Goal: Task Accomplishment & Management: Manage account settings

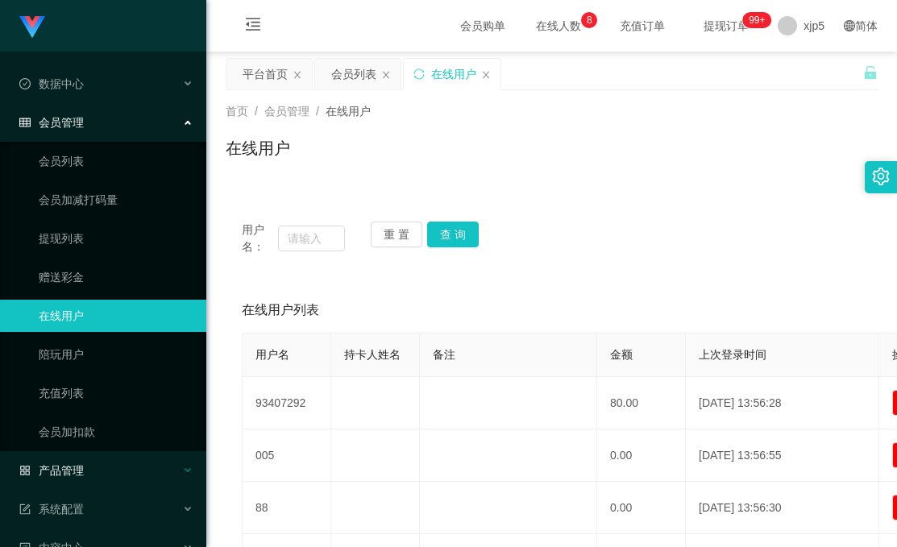
scroll to position [149, 0]
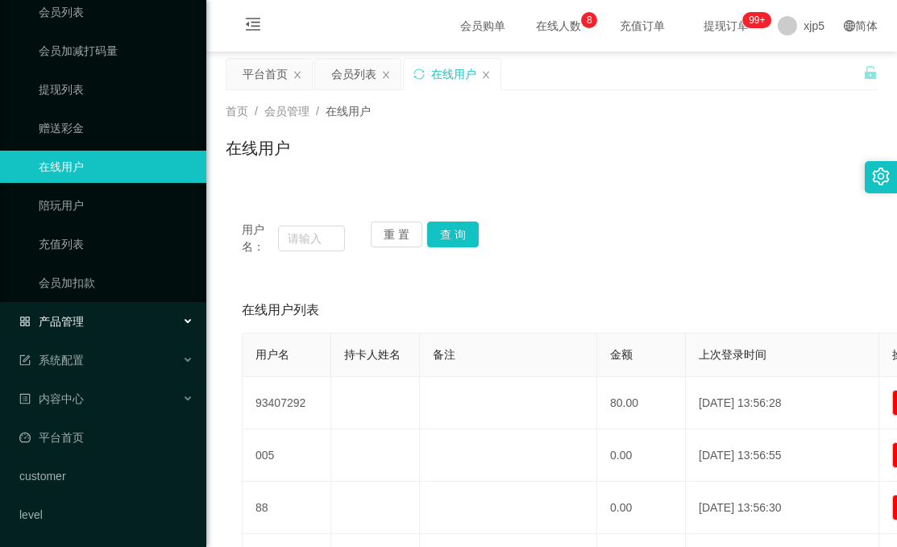
click at [135, 326] on div "产品管理" at bounding box center [103, 321] width 206 height 32
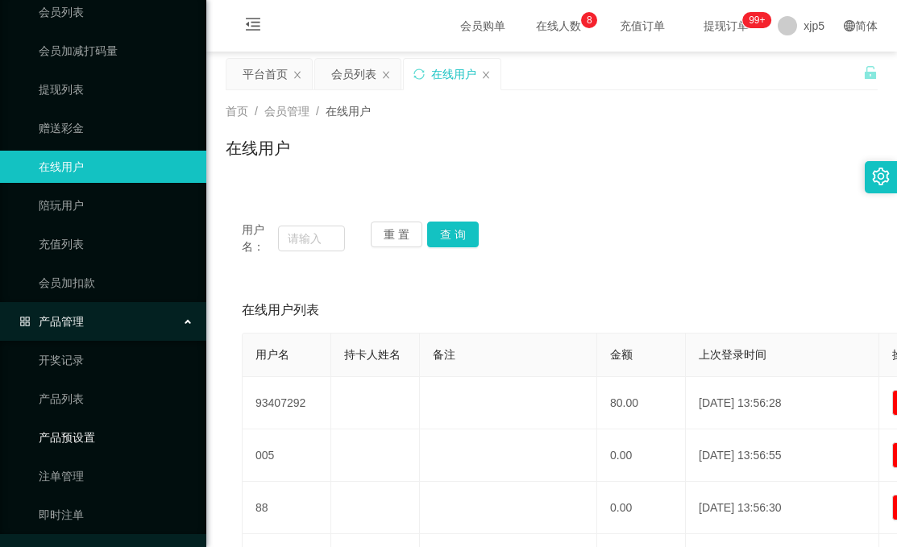
click at [106, 440] on link "产品预设置" at bounding box center [116, 437] width 155 height 32
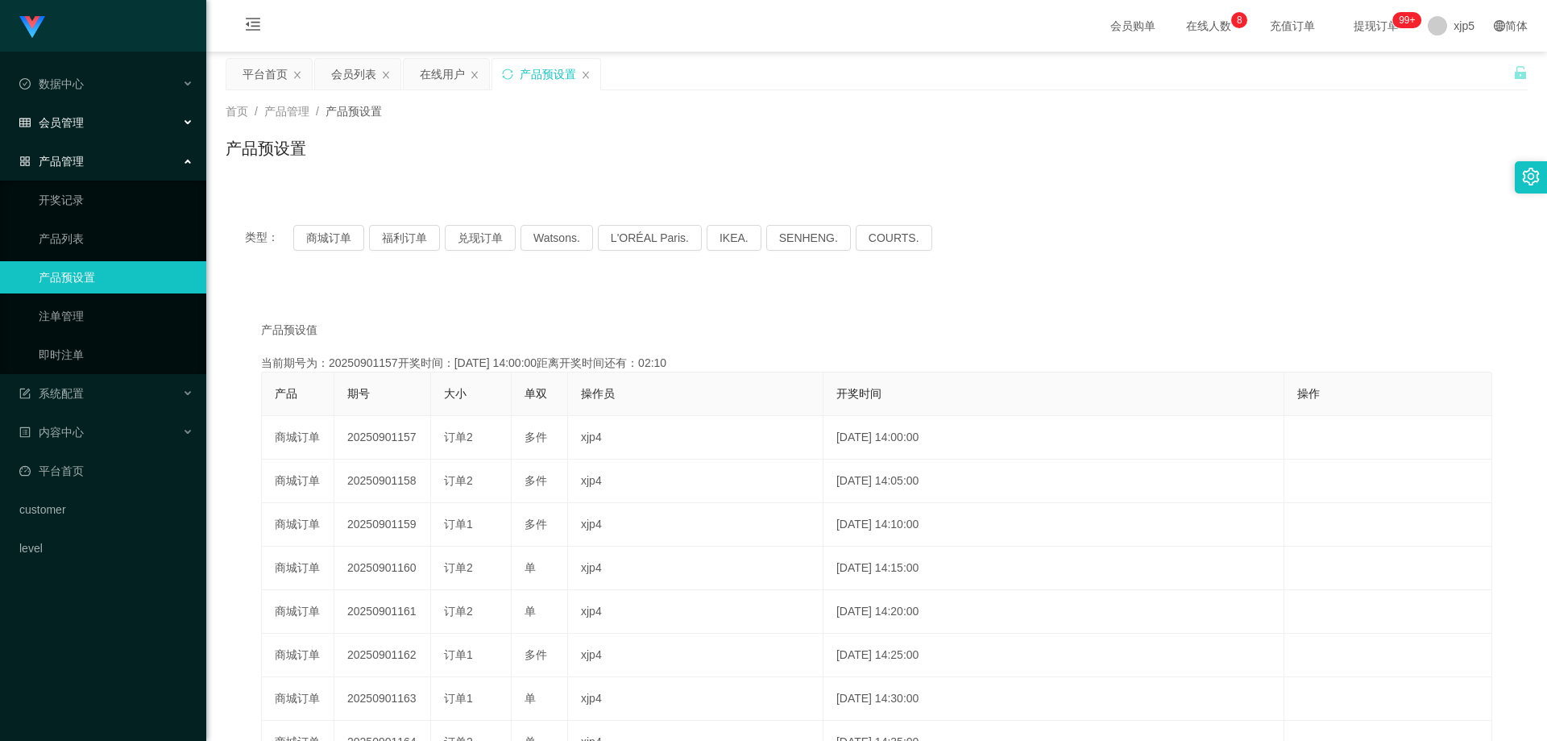
click at [70, 124] on span "会员管理" at bounding box center [51, 122] width 64 height 13
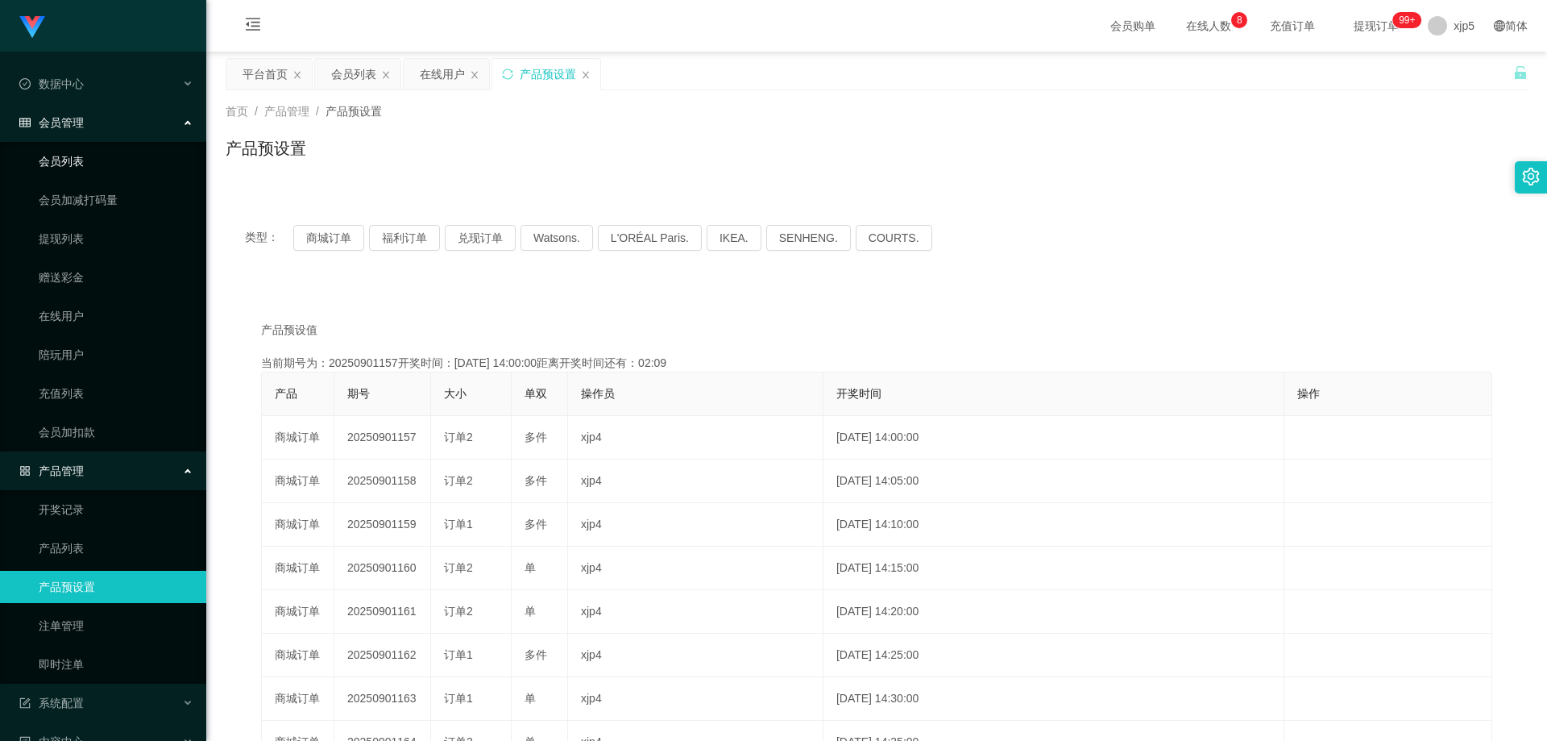
click at [85, 166] on link "会员列表" at bounding box center [116, 161] width 155 height 32
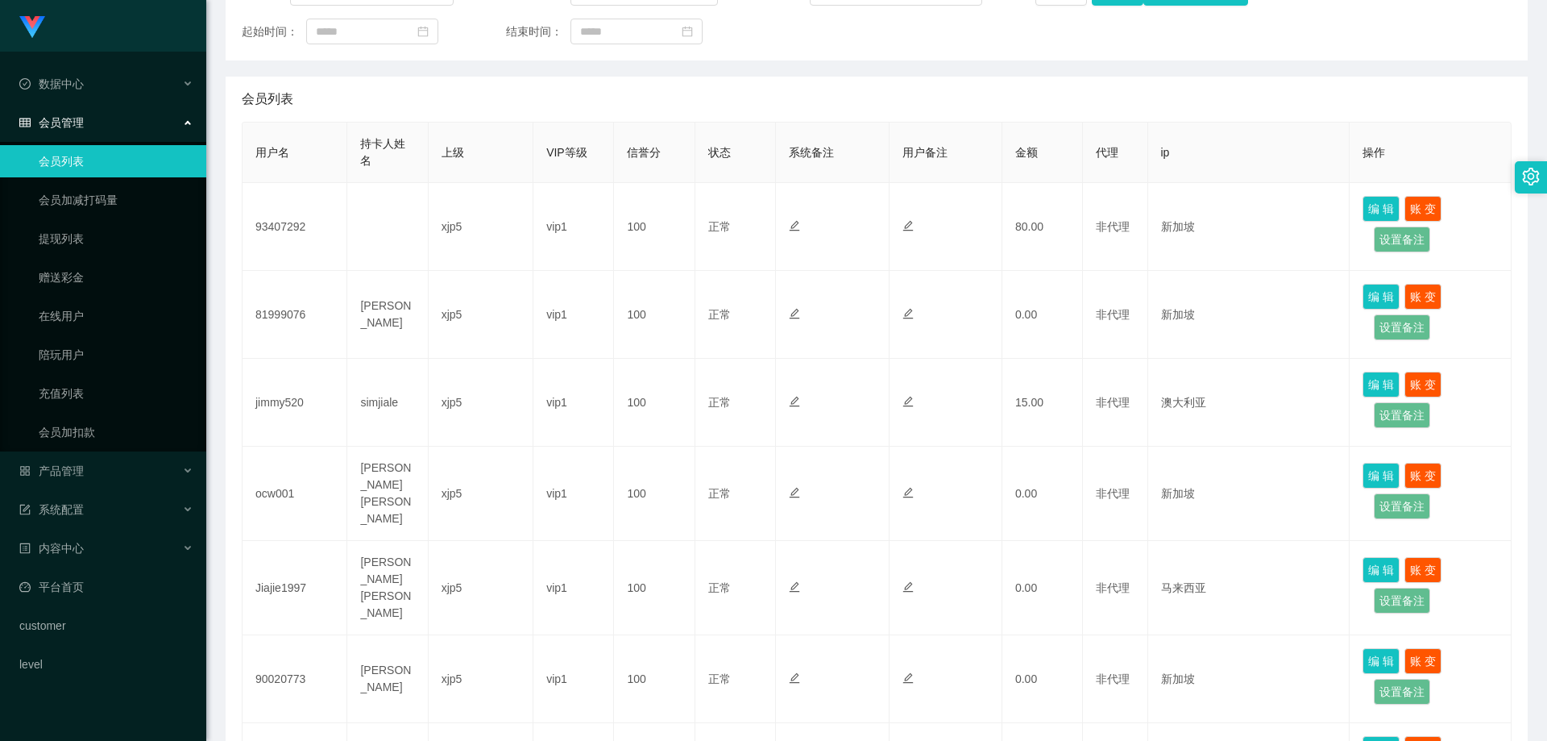
scroll to position [322, 0]
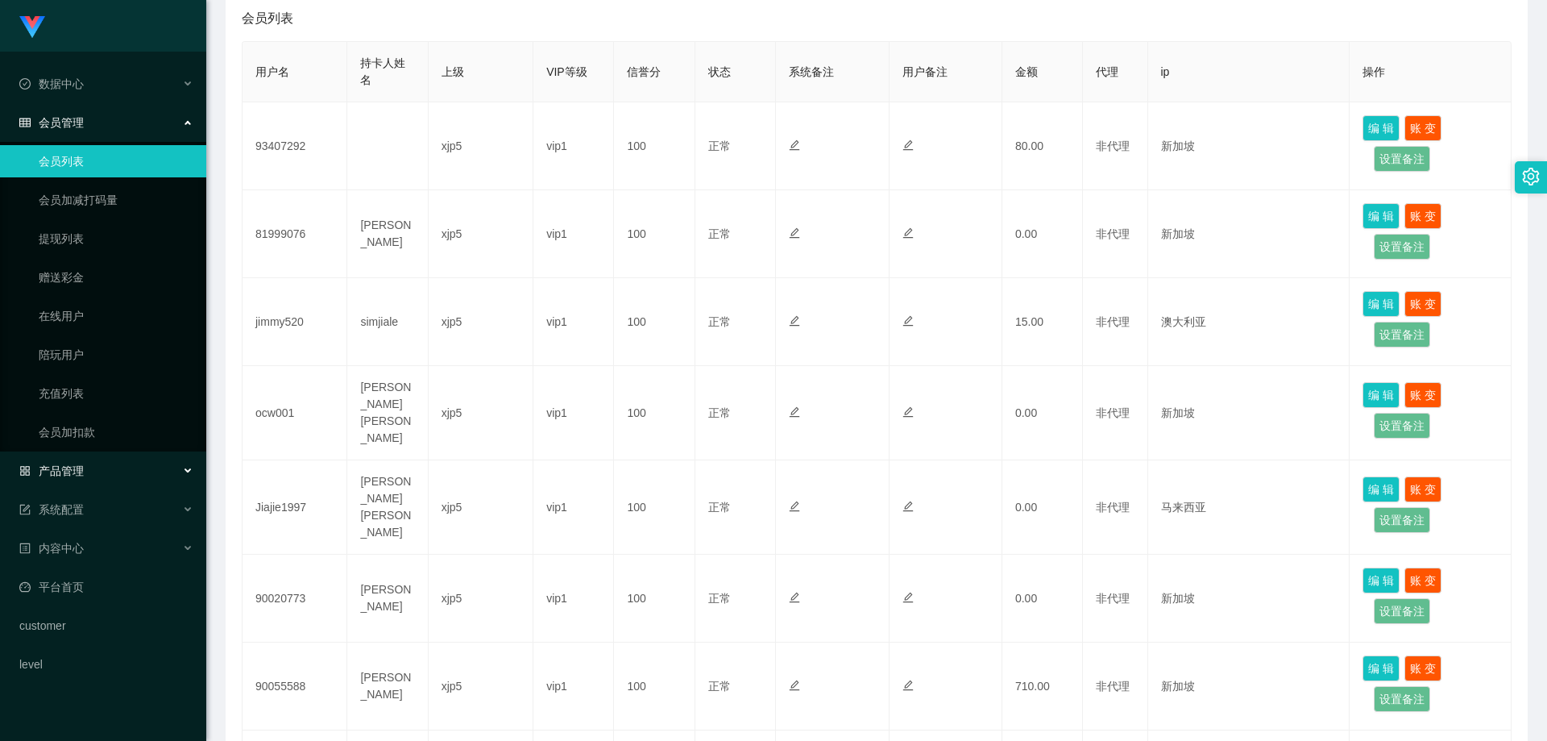
click at [84, 480] on div "产品管理" at bounding box center [103, 470] width 206 height 32
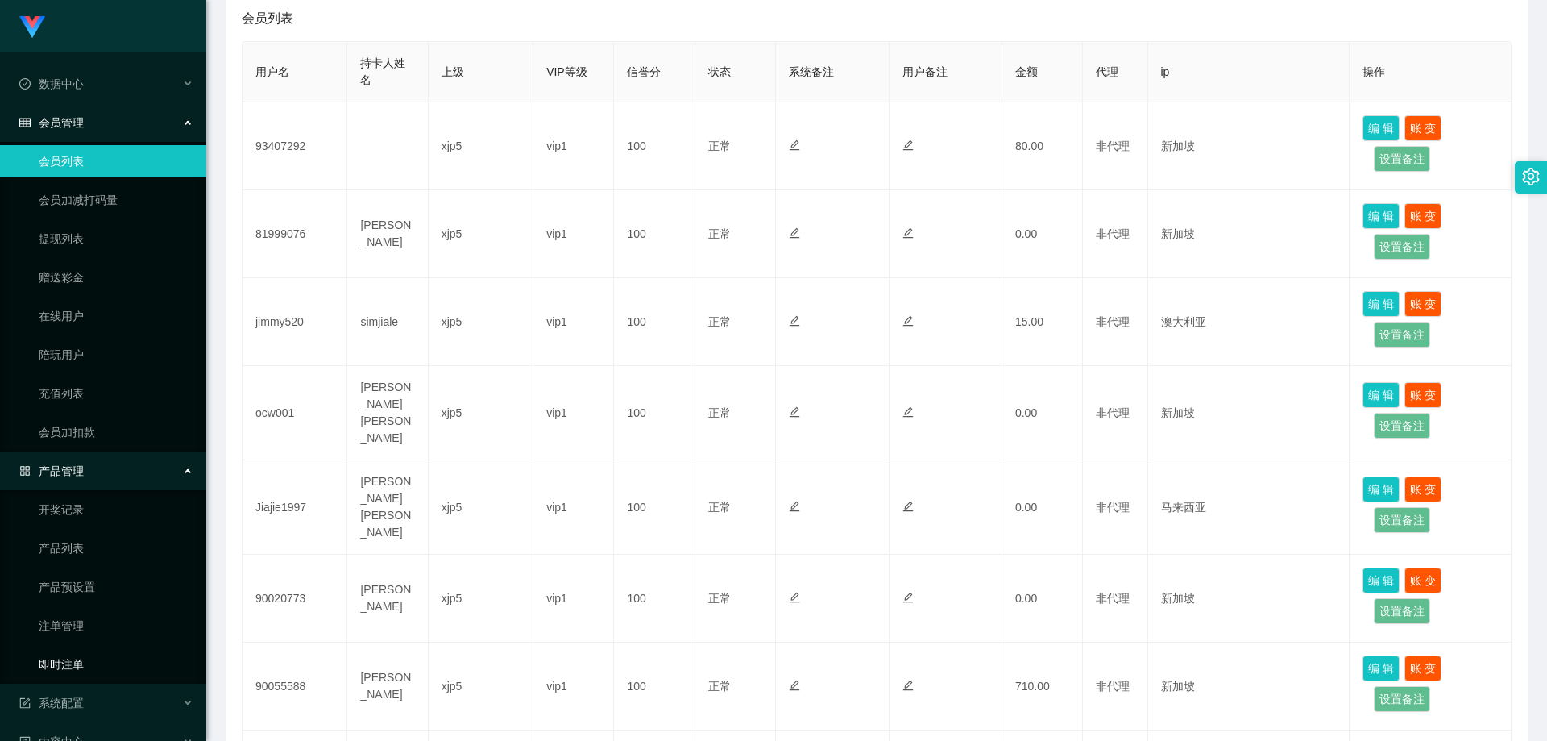
click at [83, 660] on link "即时注单" at bounding box center [116, 664] width 155 height 32
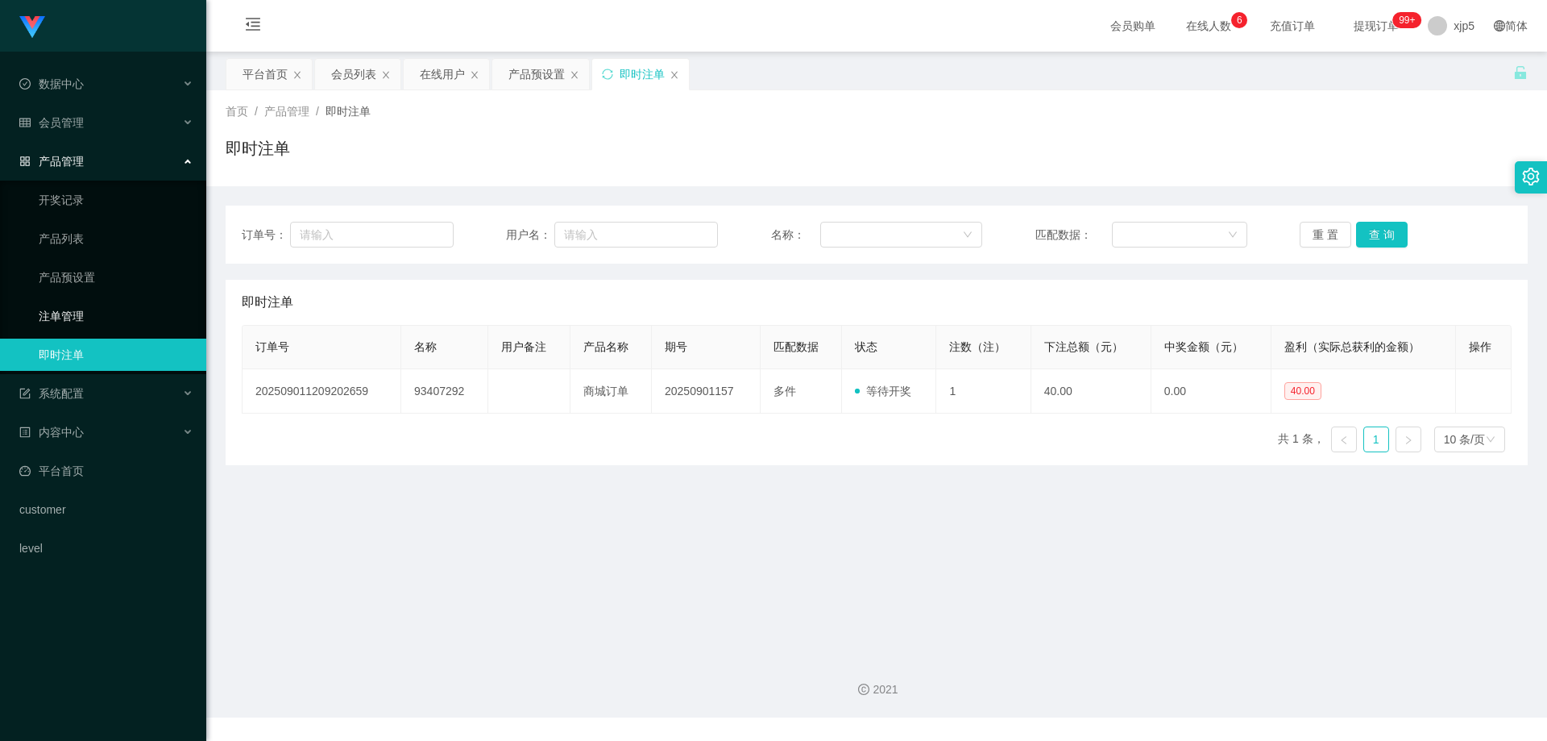
click at [62, 308] on link "注单管理" at bounding box center [116, 316] width 155 height 32
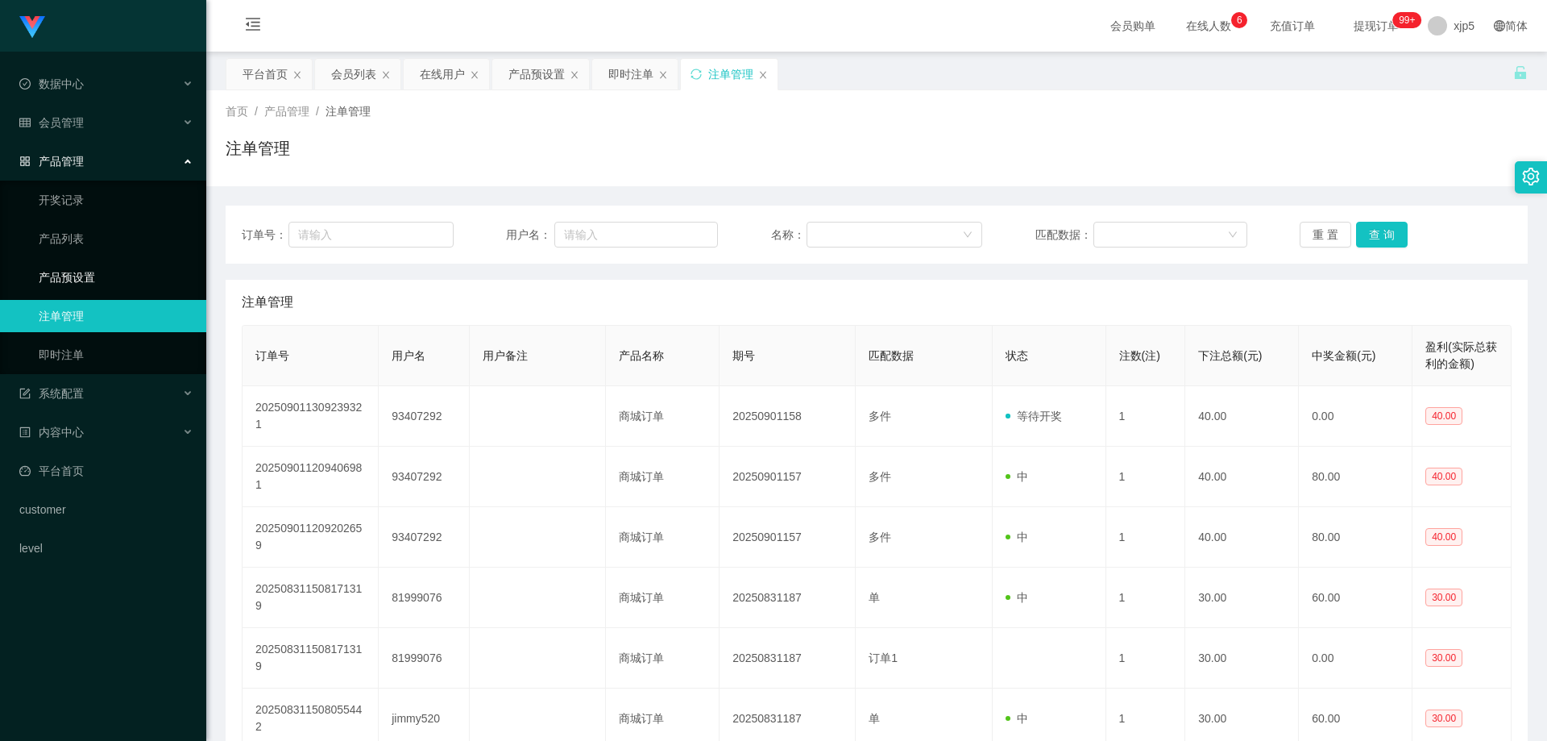
click at [87, 276] on link "产品预设置" at bounding box center [116, 277] width 155 height 32
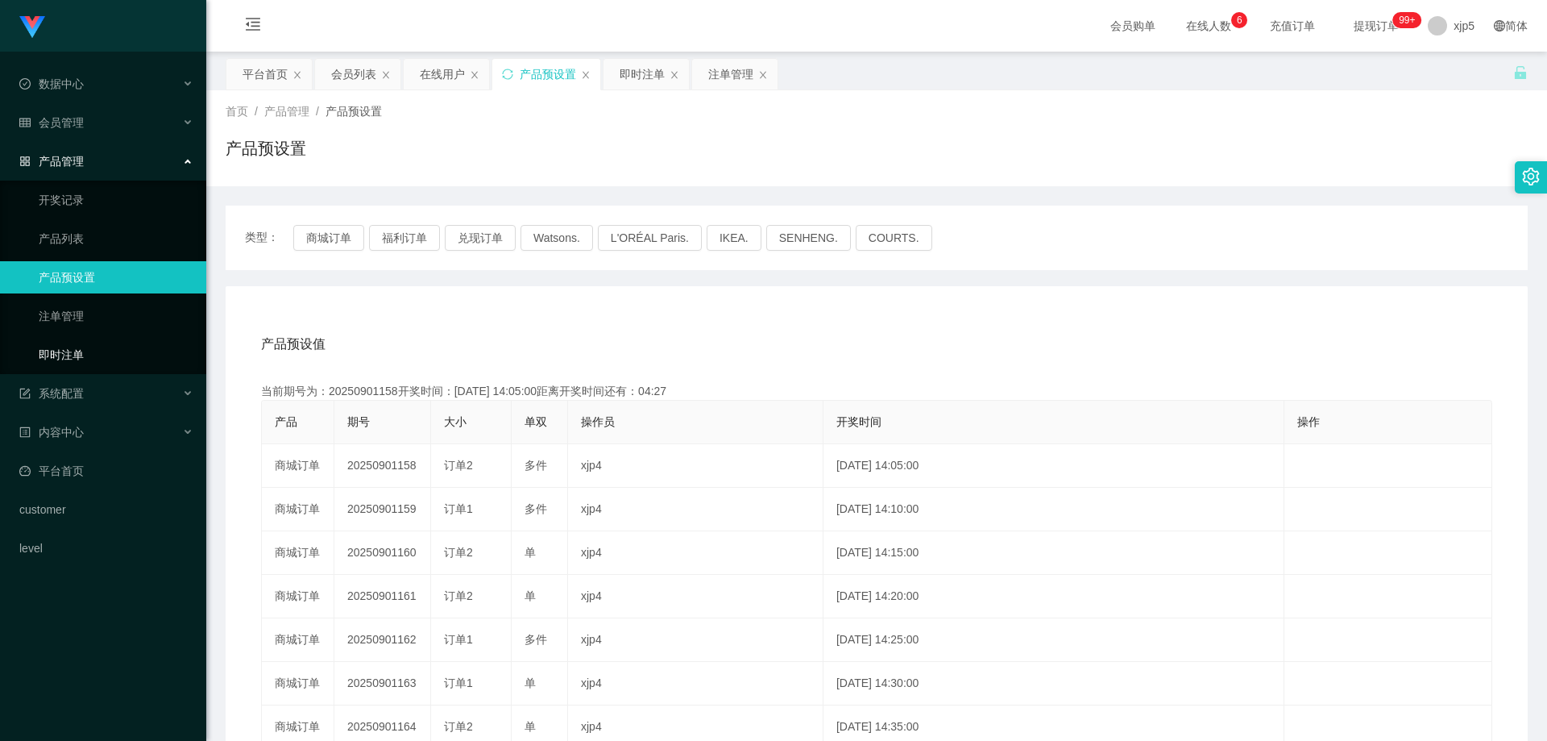
click at [98, 361] on link "即时注单" at bounding box center [116, 354] width 155 height 32
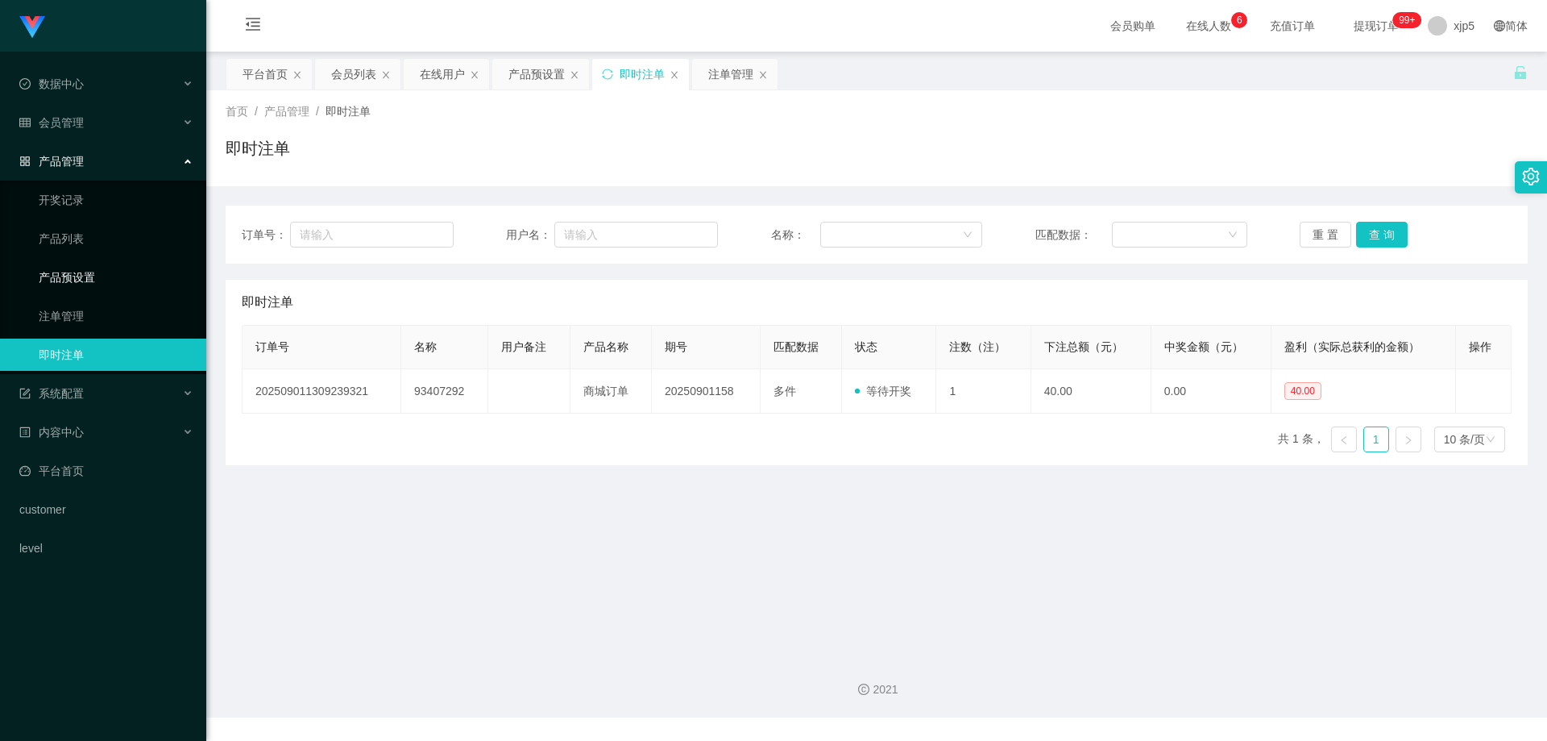
click at [92, 280] on link "产品预设置" at bounding box center [116, 277] width 155 height 32
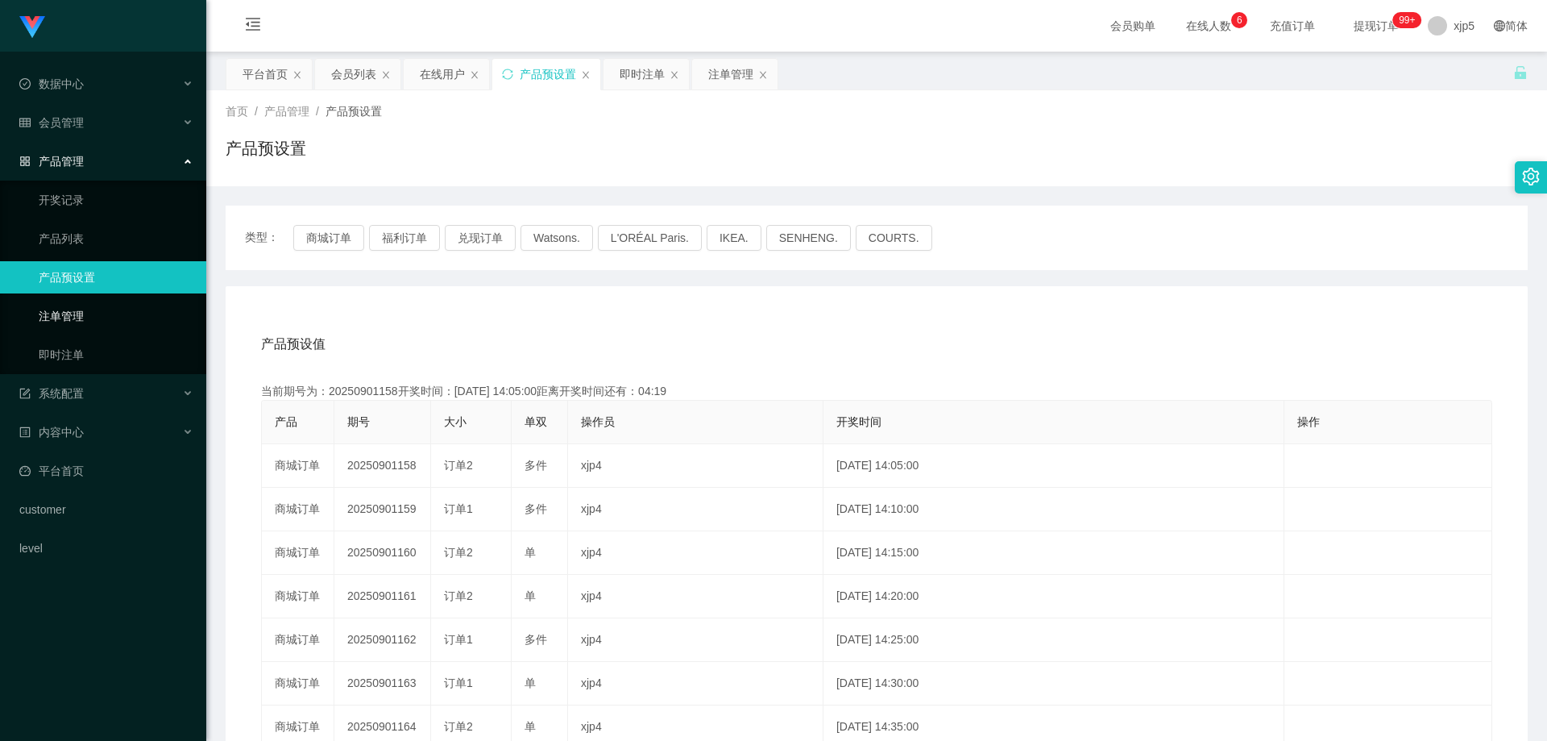
drag, startPoint x: 99, startPoint y: 311, endPoint x: 110, endPoint y: 305, distance: 11.9
click at [99, 310] on link "注单管理" at bounding box center [116, 316] width 155 height 32
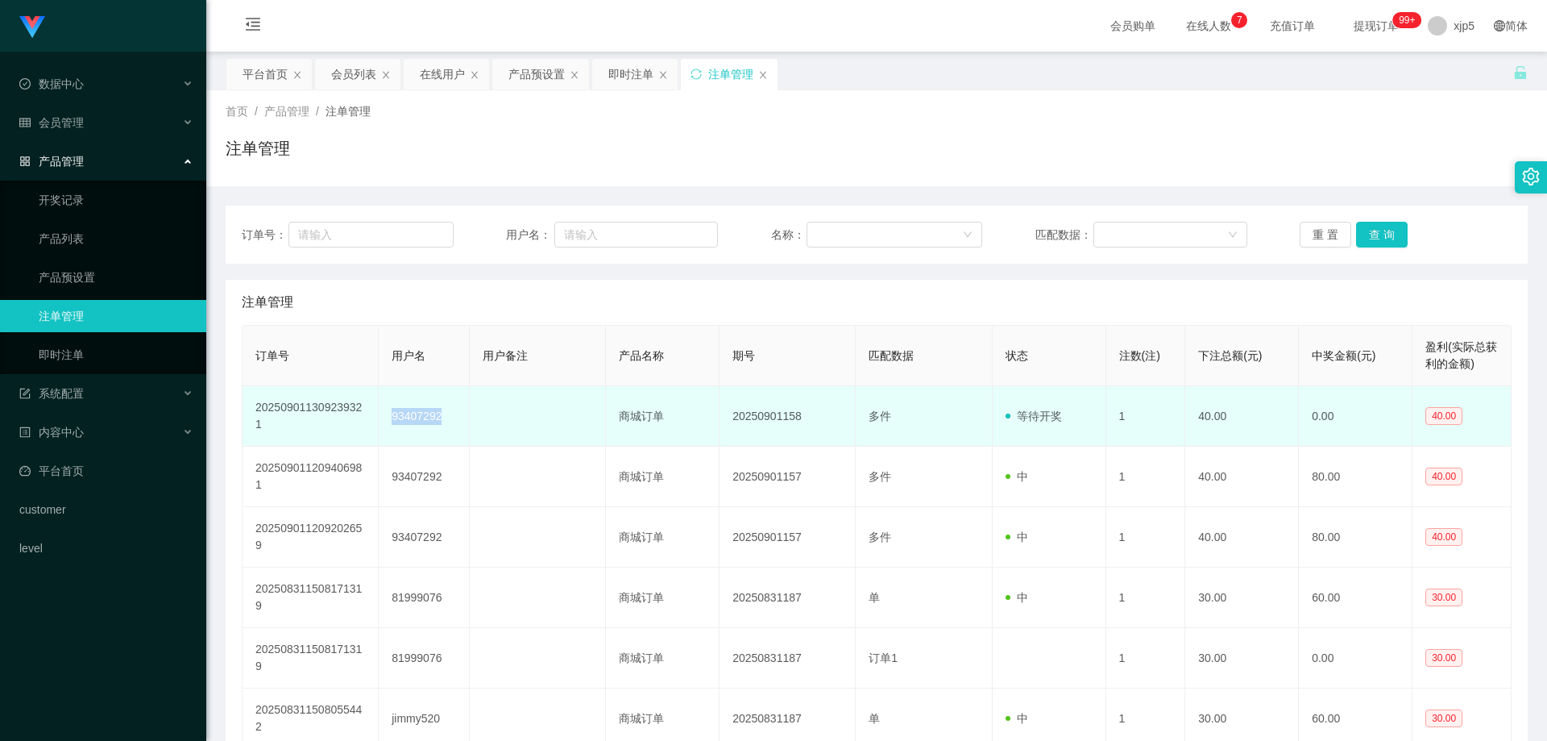
drag, startPoint x: 445, startPoint y: 422, endPoint x: 379, endPoint y: 419, distance: 66.2
click at [379, 419] on td "93407292" at bounding box center [424, 416] width 91 height 60
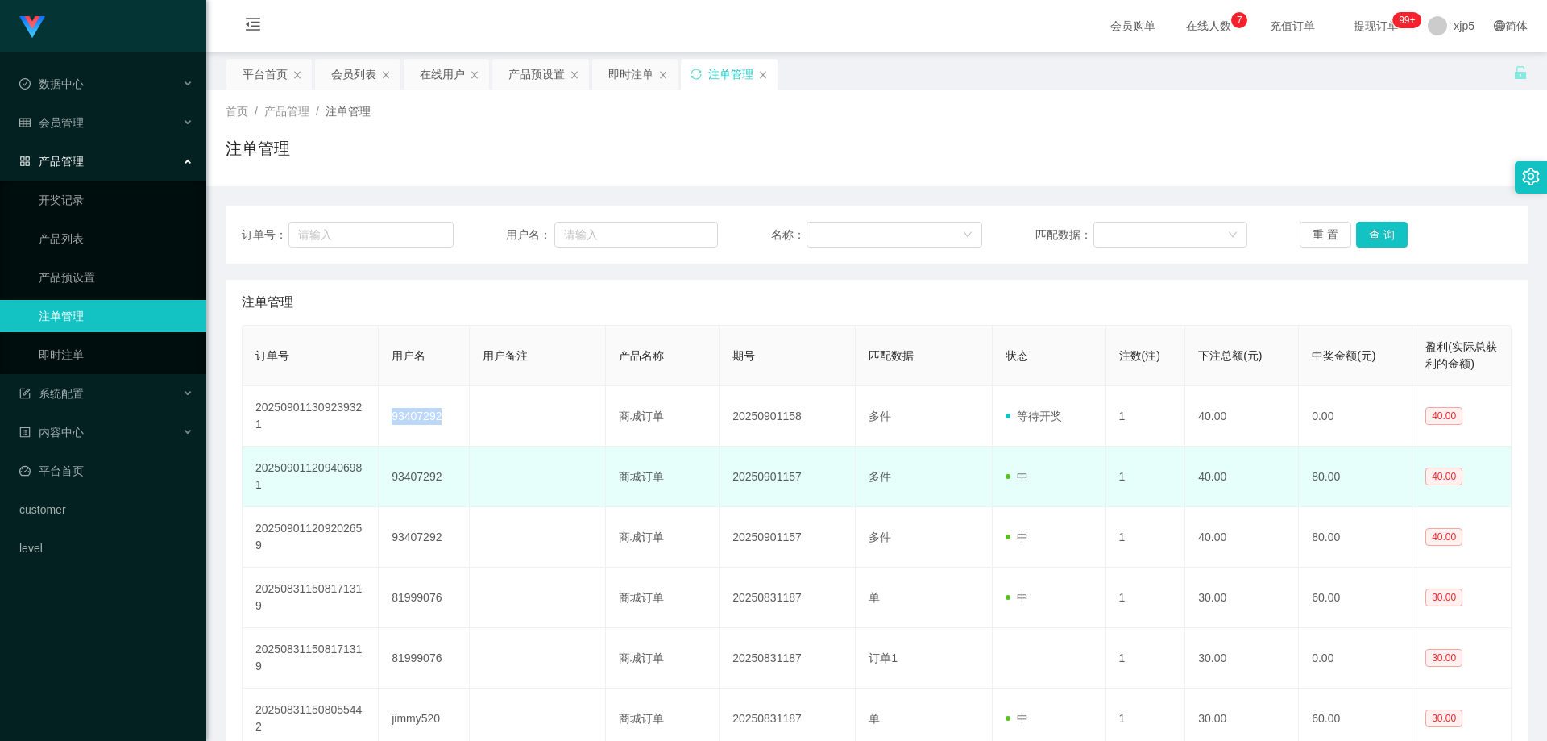
copy td "93407292"
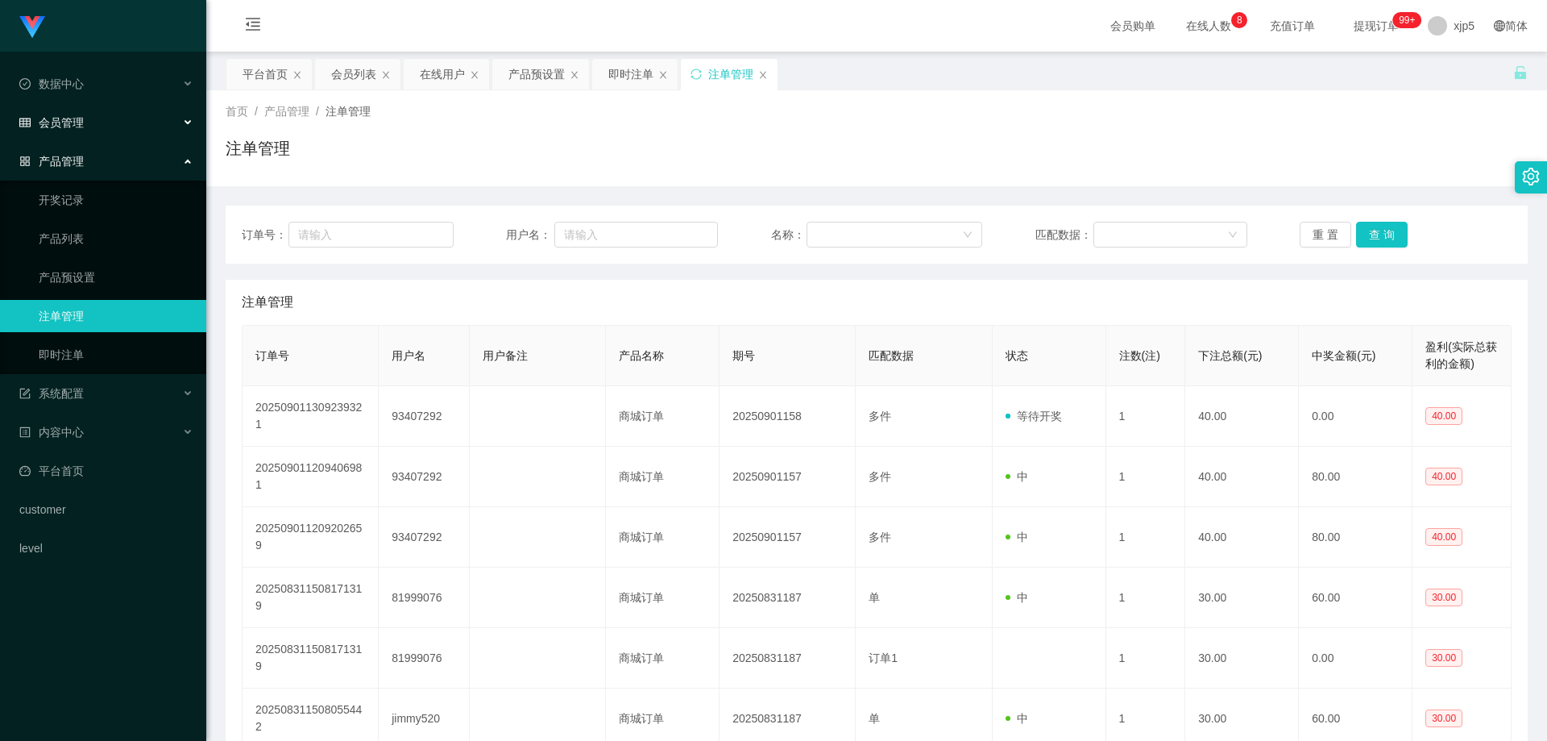
click at [103, 119] on div "会员管理" at bounding box center [103, 122] width 206 height 32
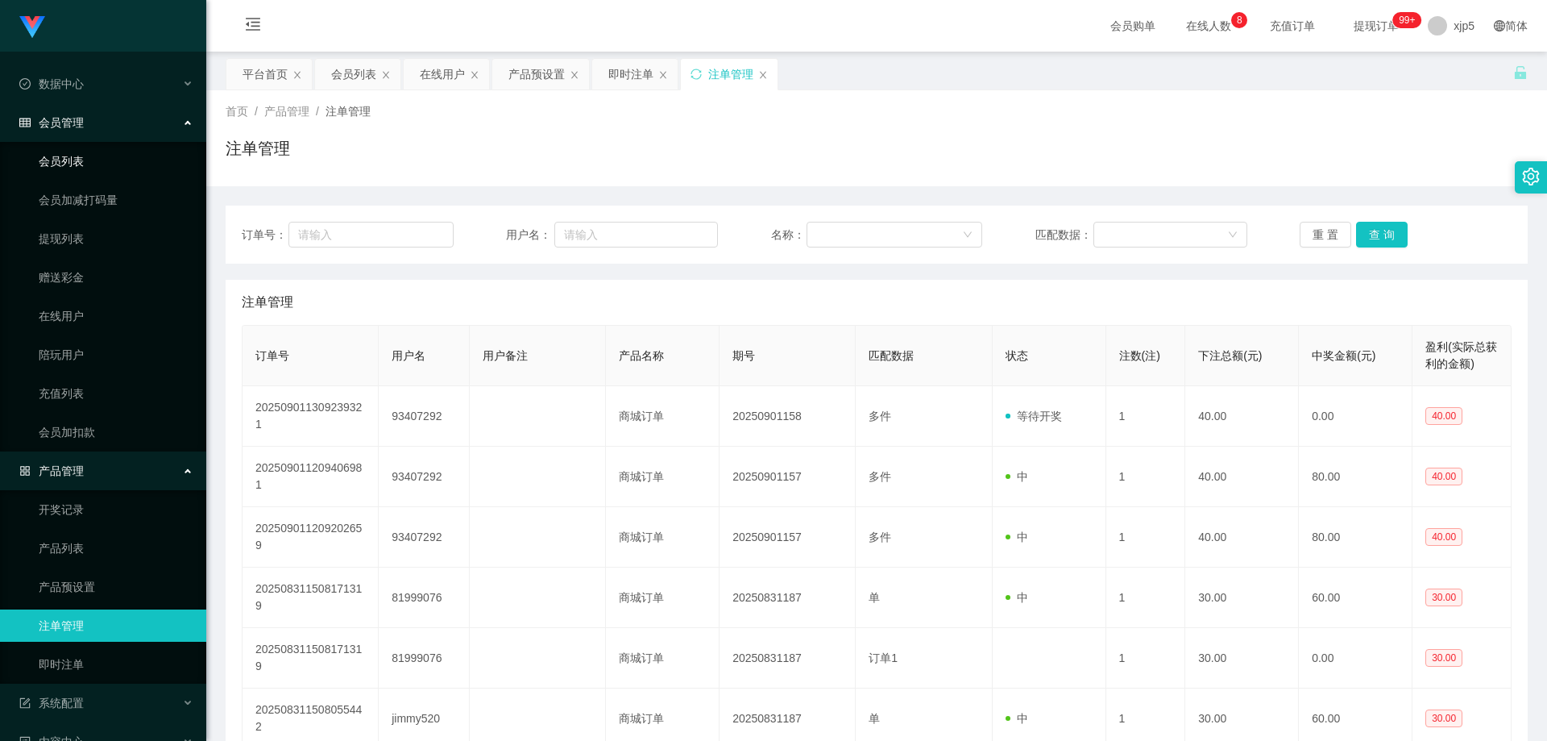
click at [82, 164] on link "会员列表" at bounding box center [116, 161] width 155 height 32
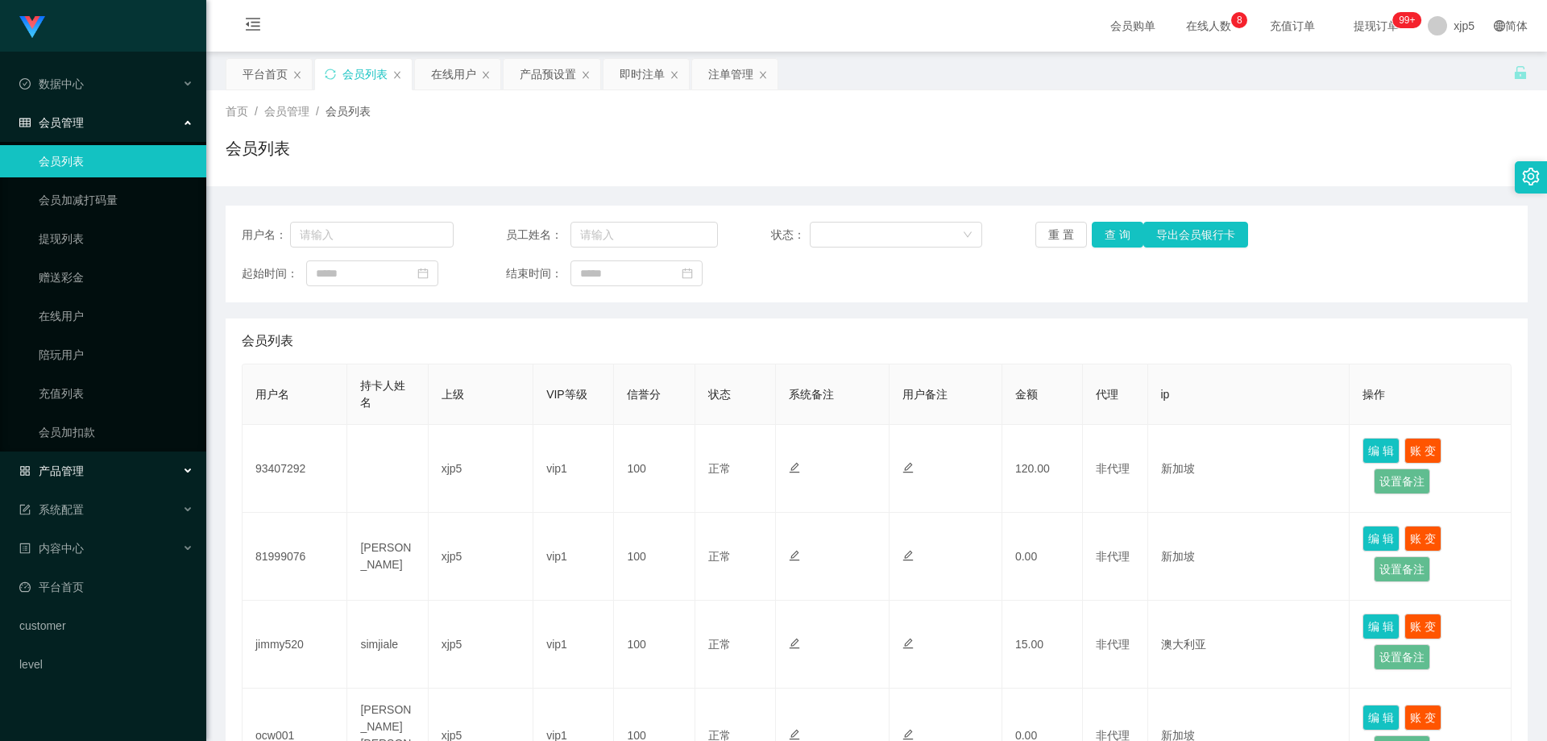
click at [96, 470] on div "产品管理" at bounding box center [103, 470] width 206 height 32
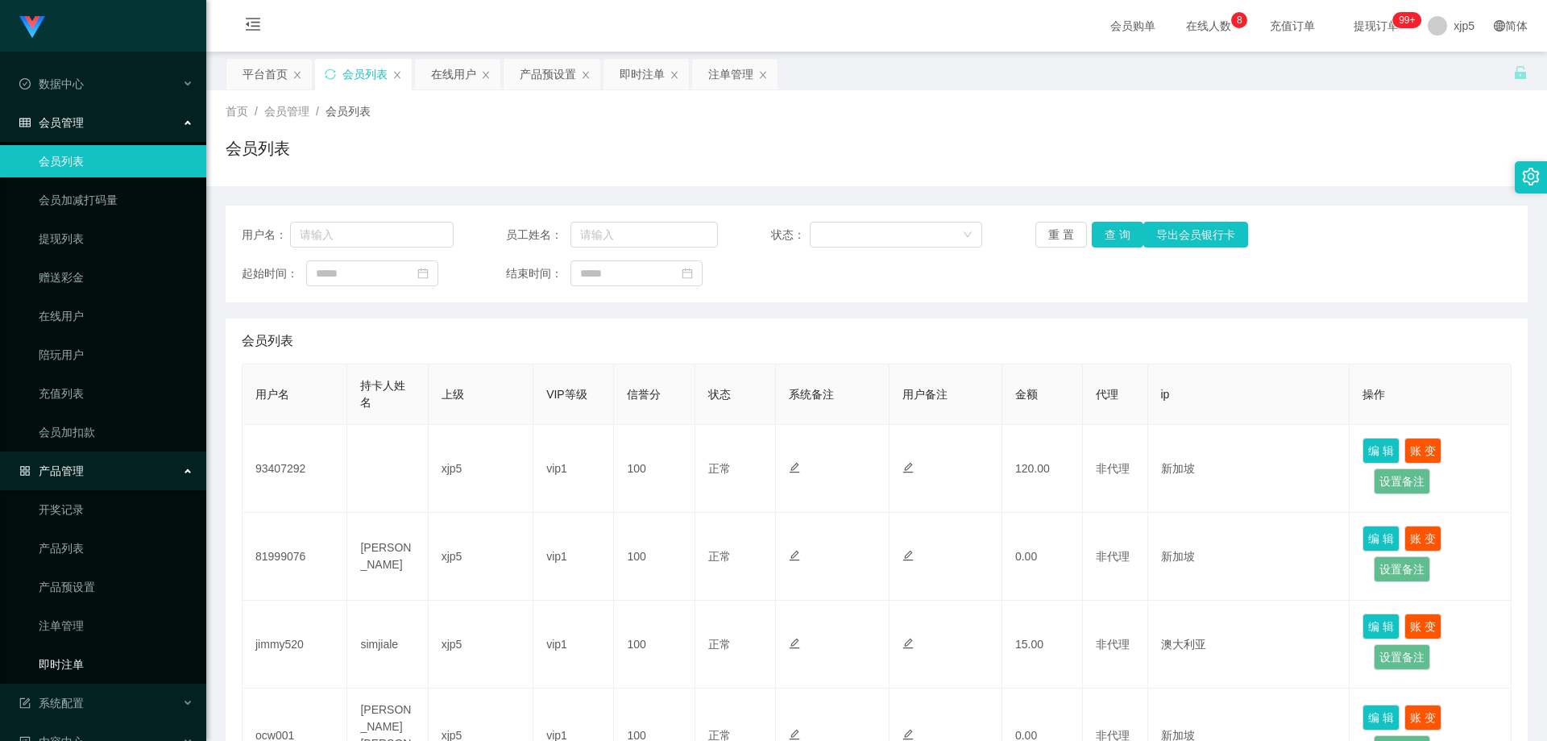
click at [89, 659] on link "即时注单" at bounding box center [116, 664] width 155 height 32
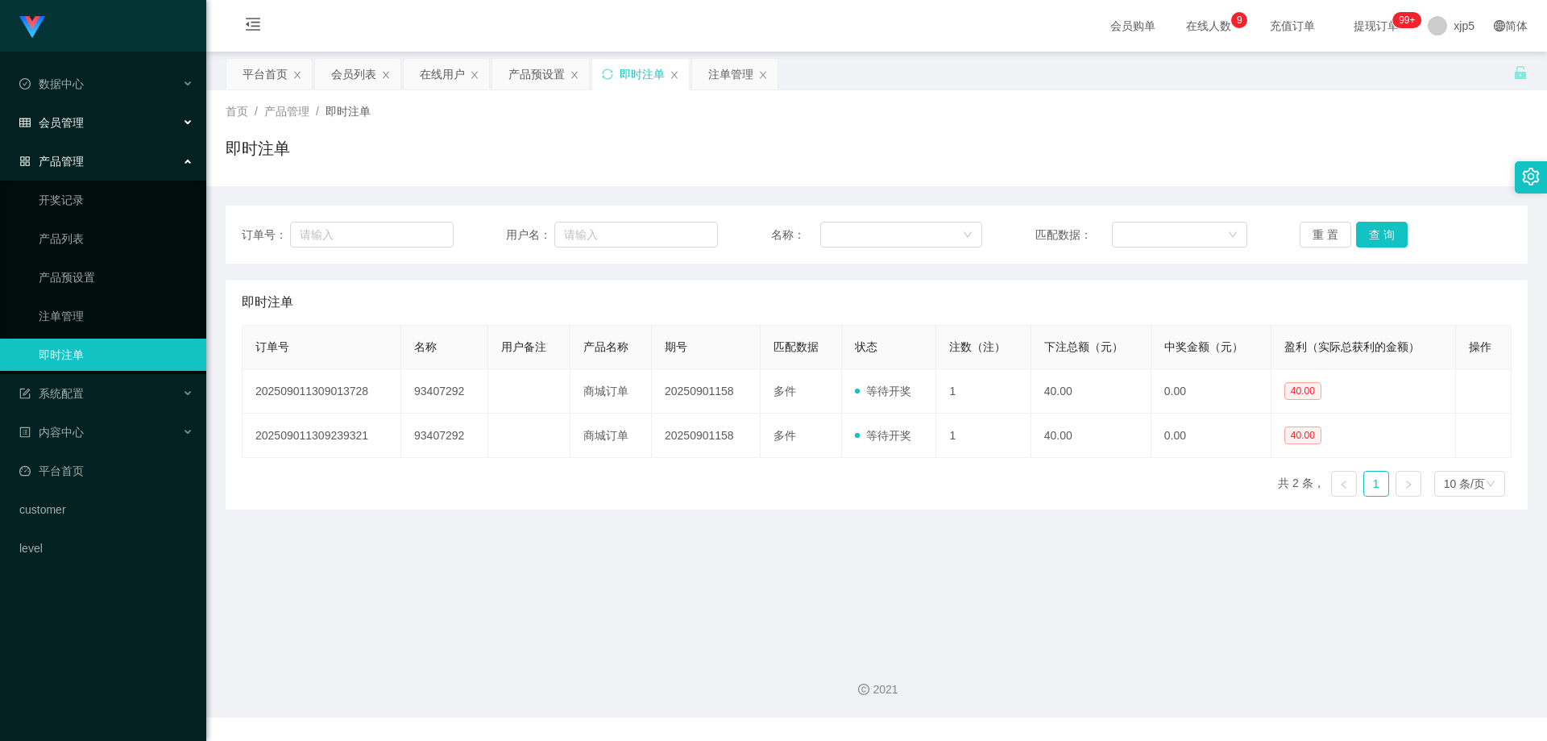
click at [81, 117] on span "会员管理" at bounding box center [51, 122] width 64 height 13
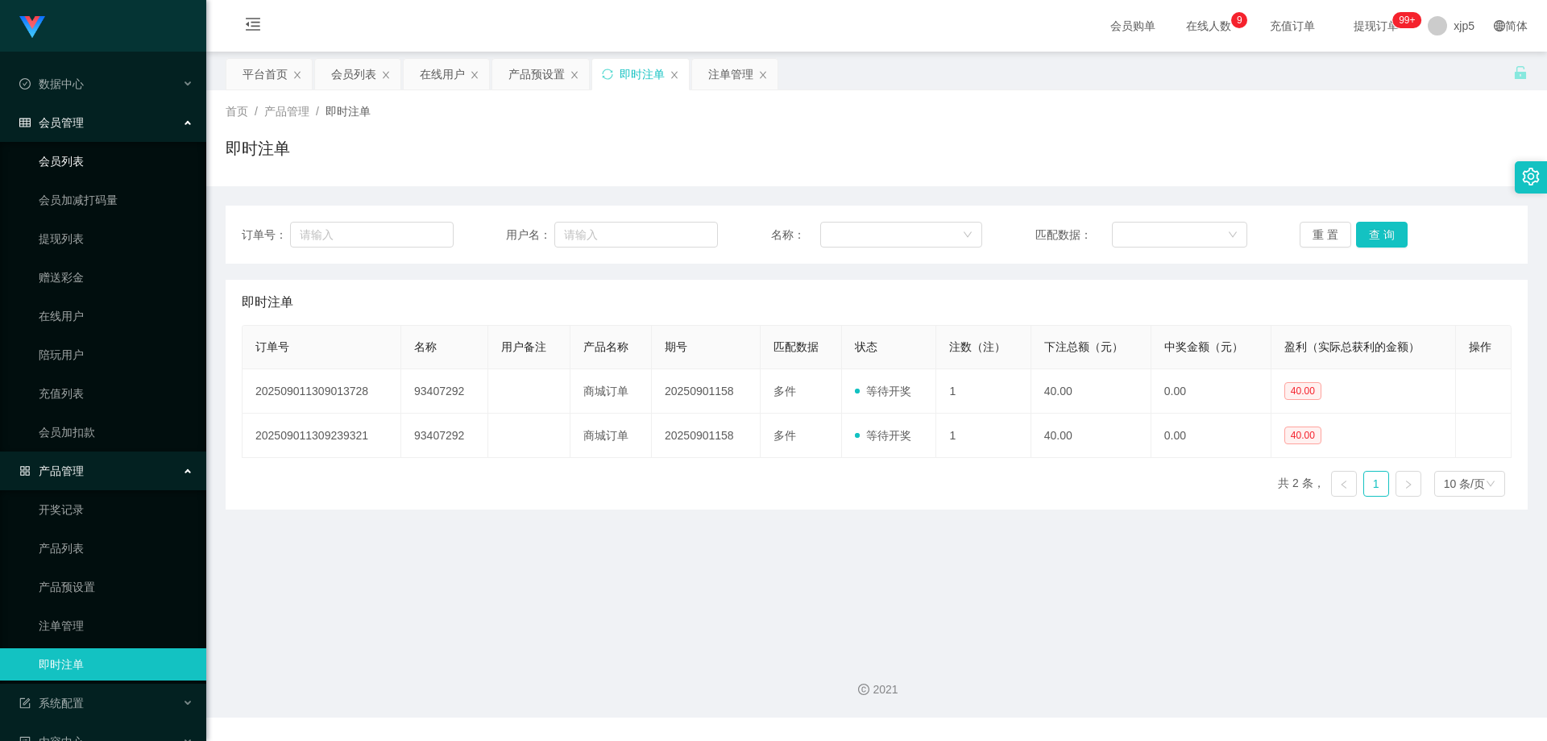
click at [89, 156] on link "会员列表" at bounding box center [116, 161] width 155 height 32
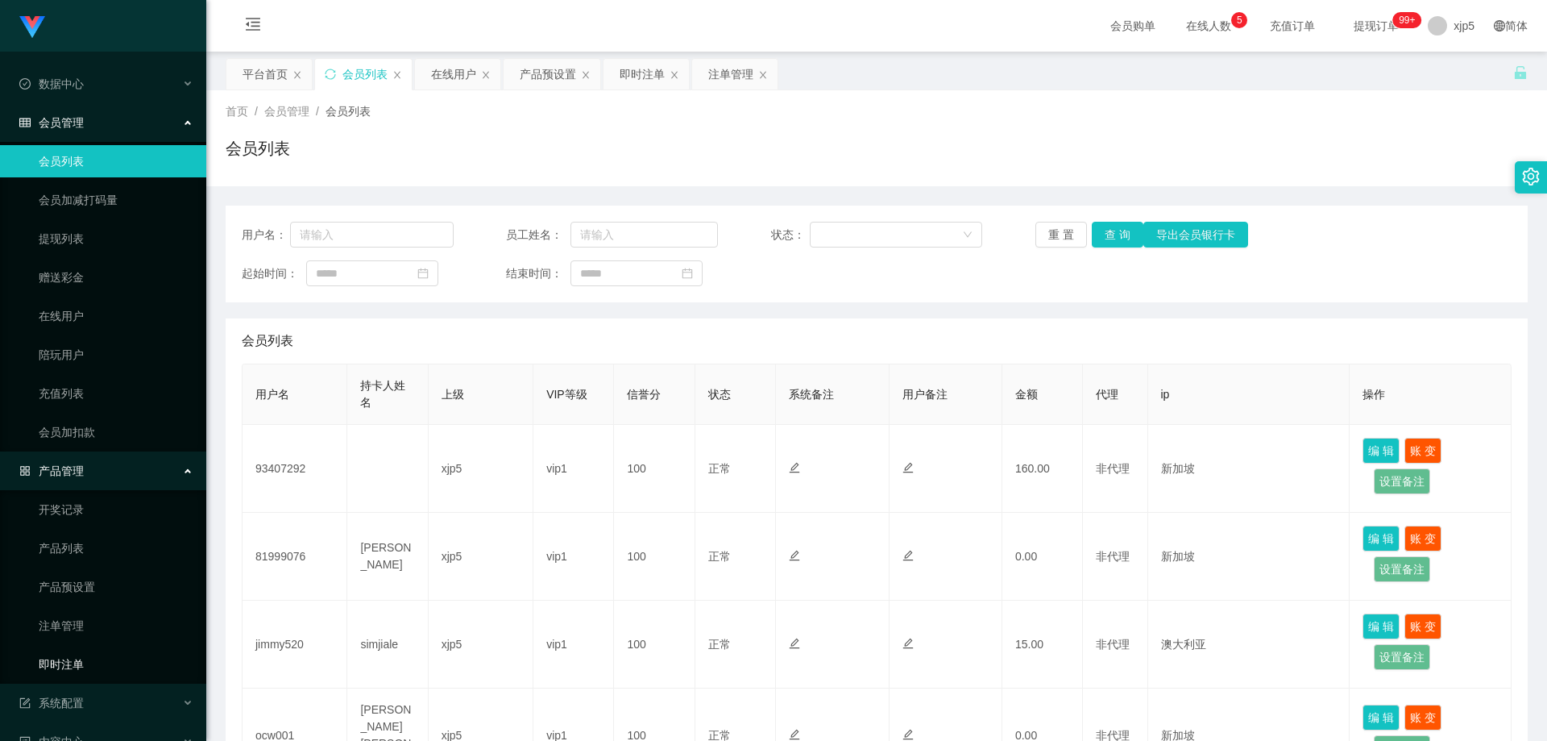
click at [90, 667] on link "即时注单" at bounding box center [116, 664] width 155 height 32
click at [97, 652] on link "即时注单" at bounding box center [116, 664] width 155 height 32
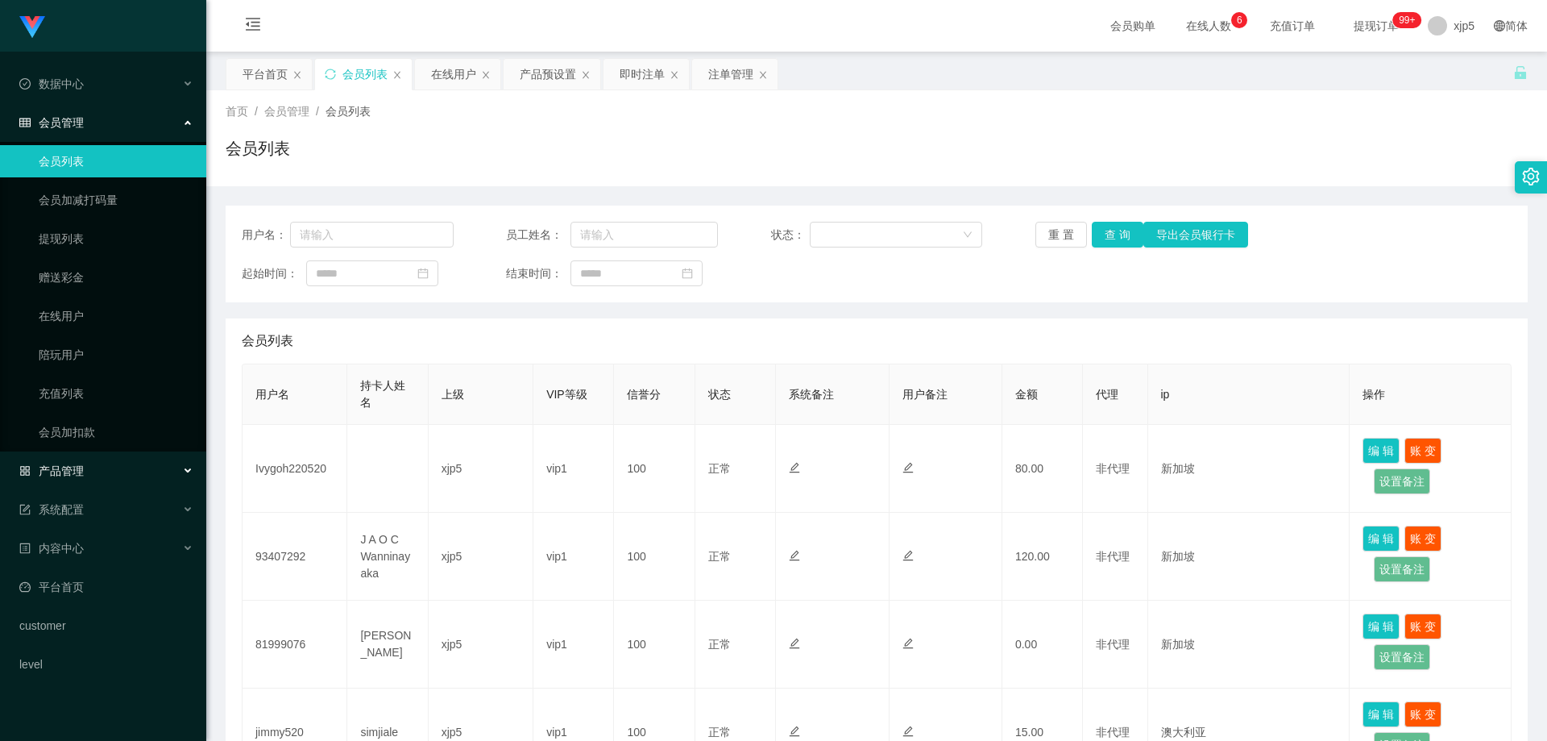
drag, startPoint x: 112, startPoint y: 463, endPoint x: 118, endPoint y: 485, distance: 22.5
click at [112, 463] on div "产品管理" at bounding box center [103, 470] width 206 height 32
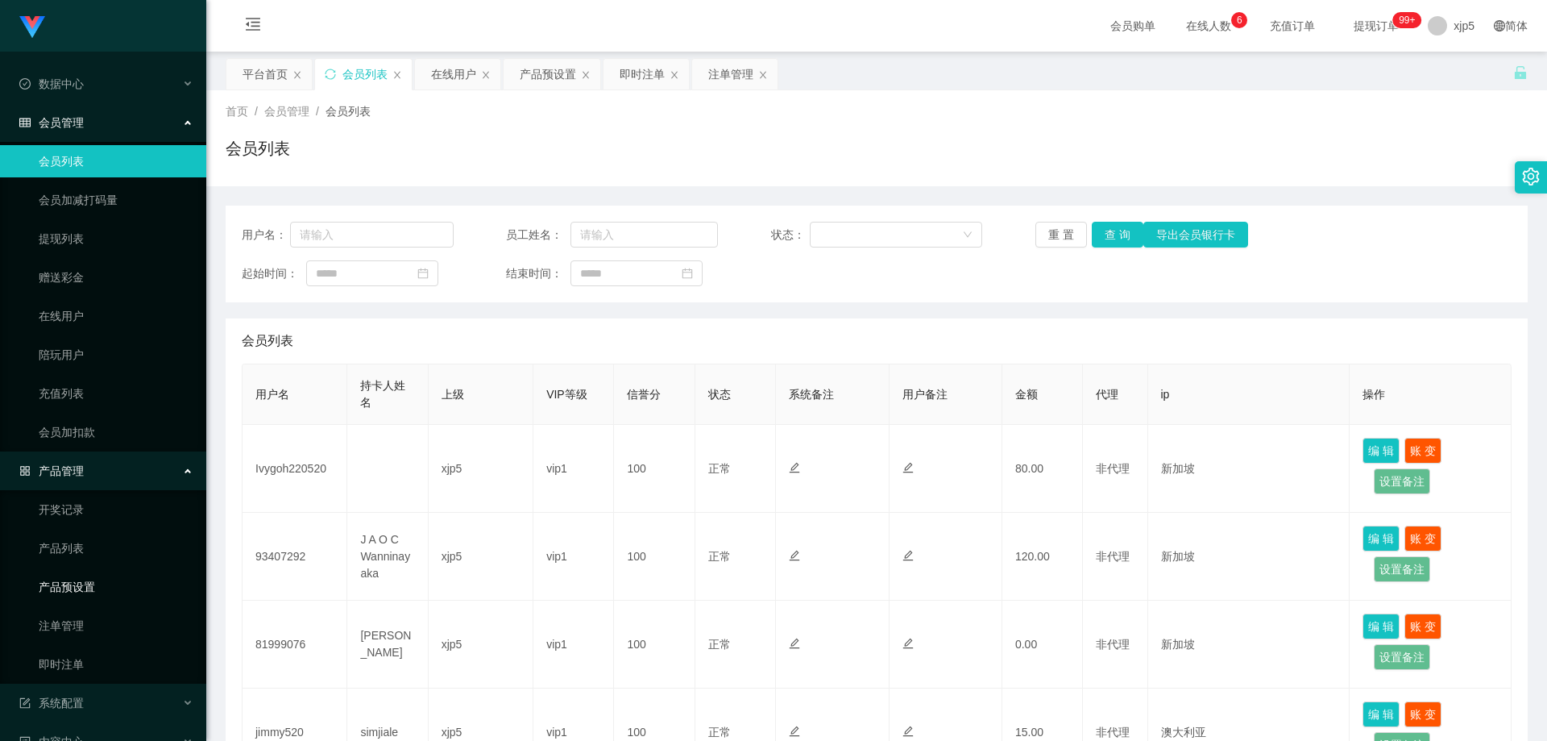
click at [108, 589] on link "产品预设置" at bounding box center [116, 586] width 155 height 32
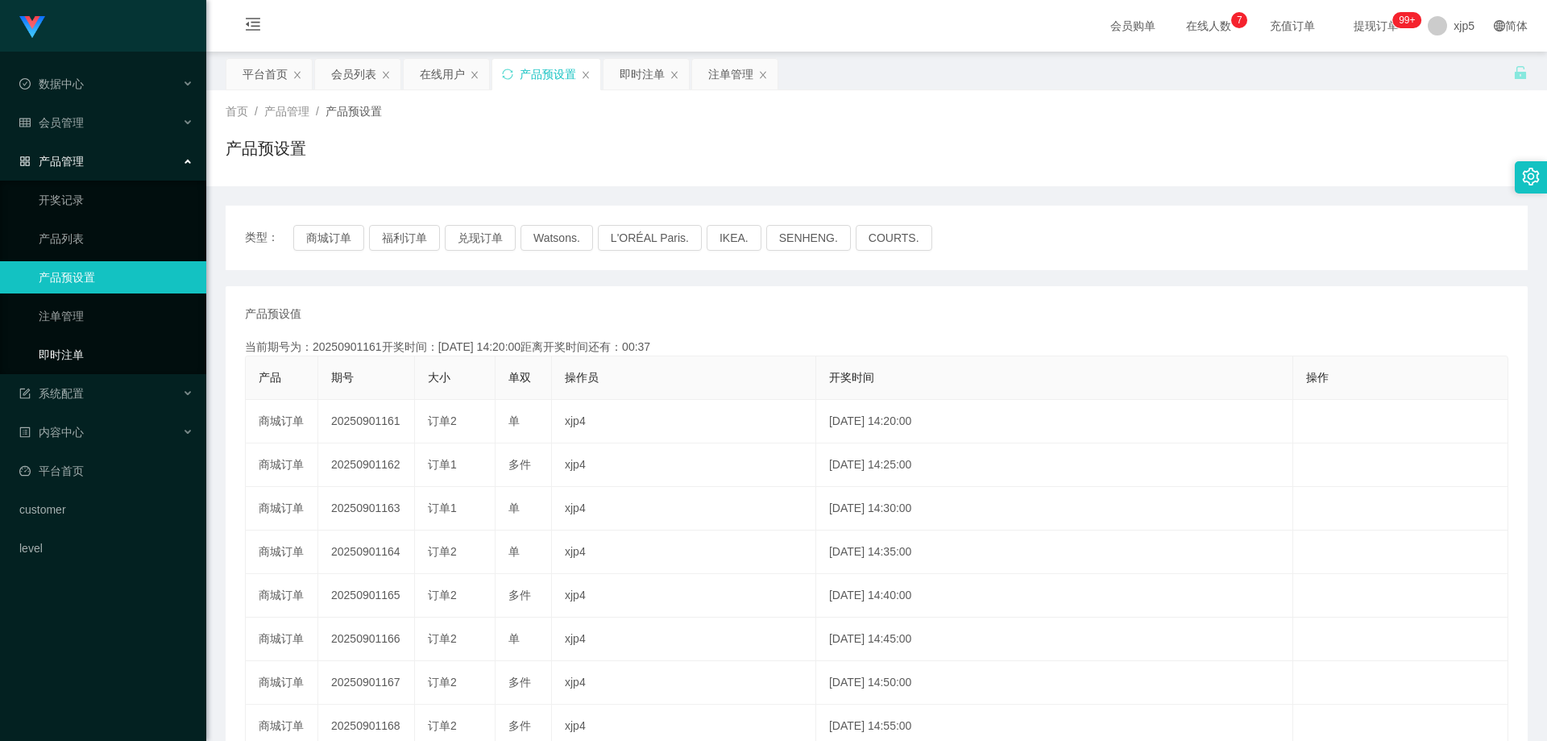
click at [125, 352] on link "即时注单" at bounding box center [116, 354] width 155 height 32
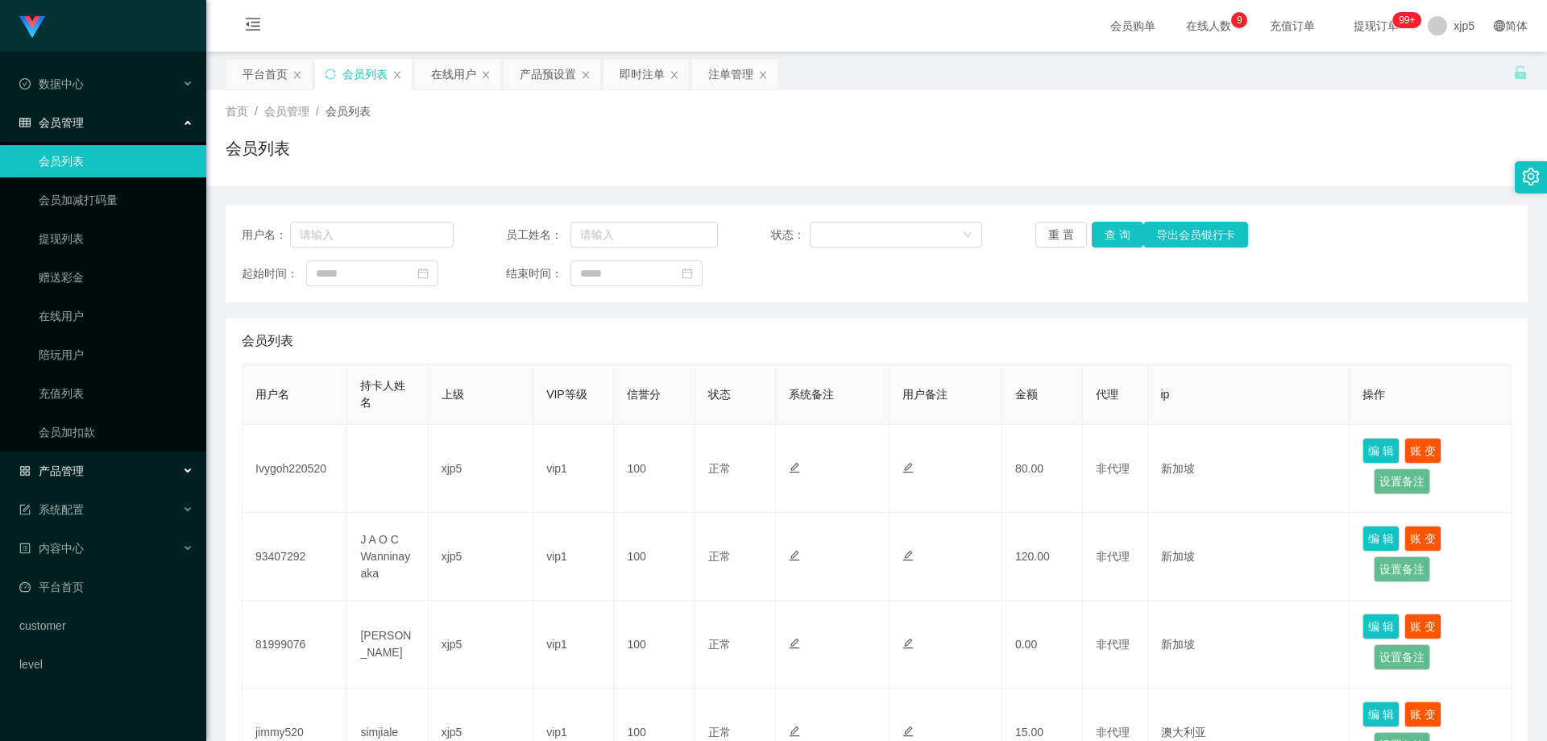
click at [88, 466] on div "产品管理" at bounding box center [103, 470] width 206 height 32
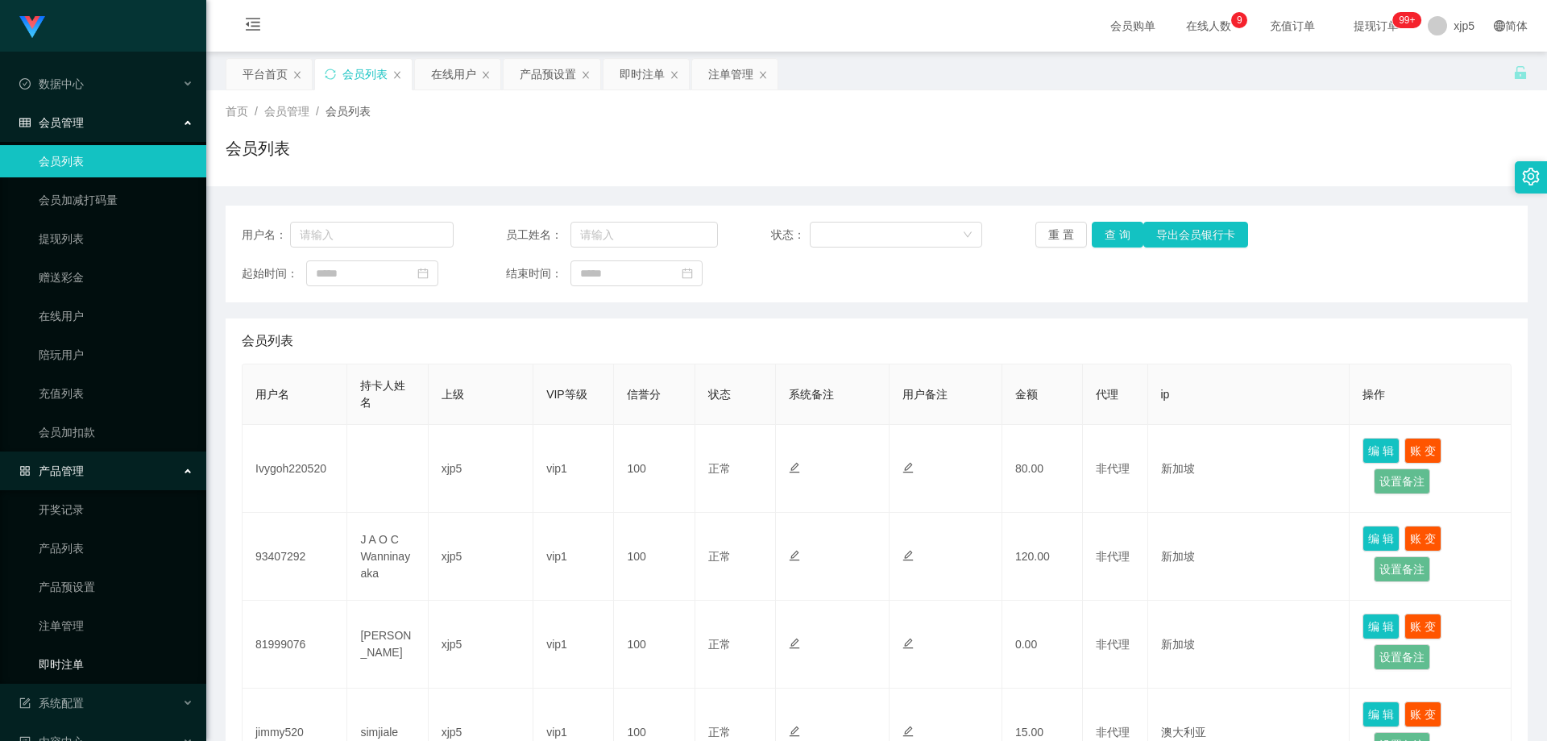
click at [86, 660] on link "即时注单" at bounding box center [116, 664] width 155 height 32
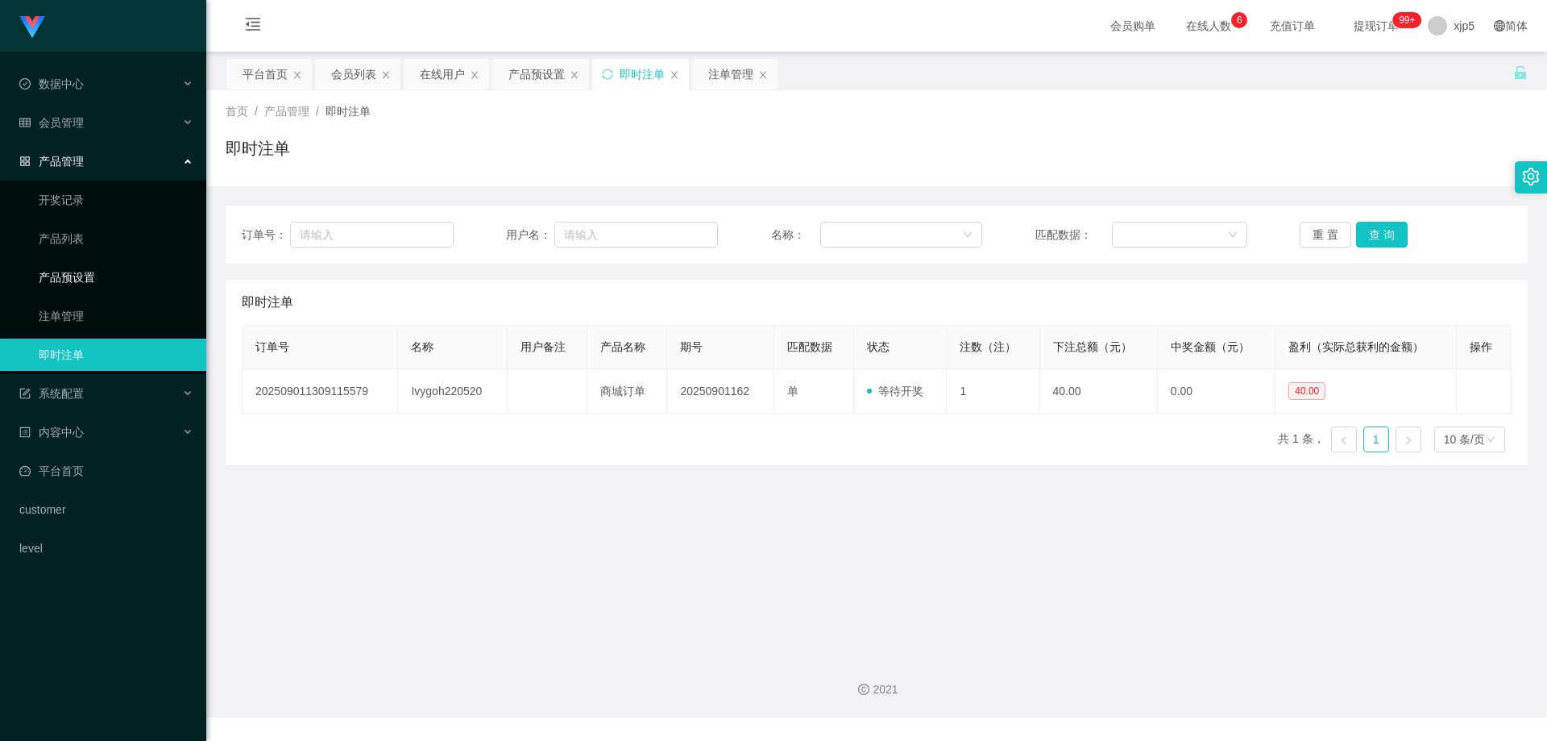
click at [104, 284] on link "产品预设置" at bounding box center [116, 277] width 155 height 32
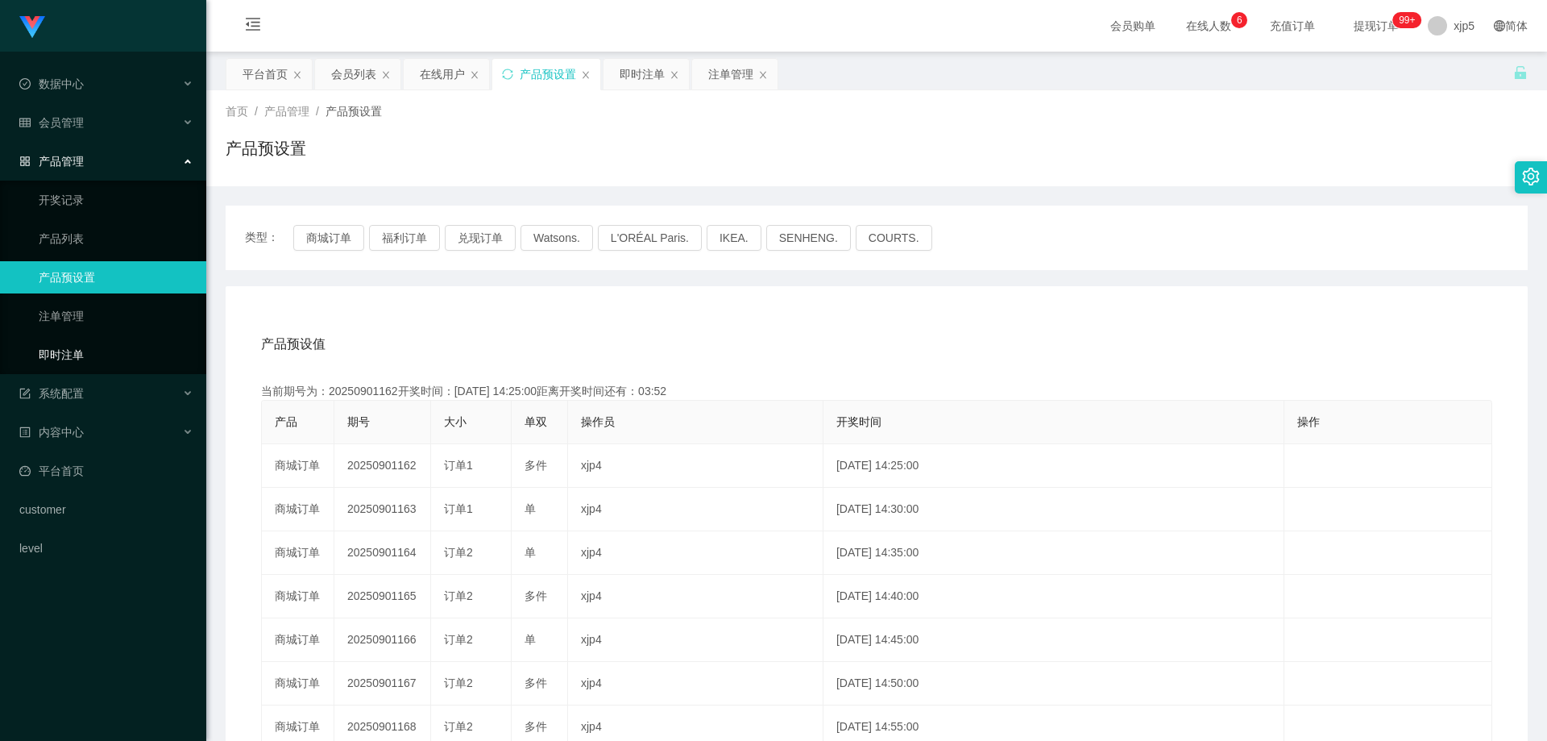
click at [122, 357] on link "即时注单" at bounding box center [116, 354] width 155 height 32
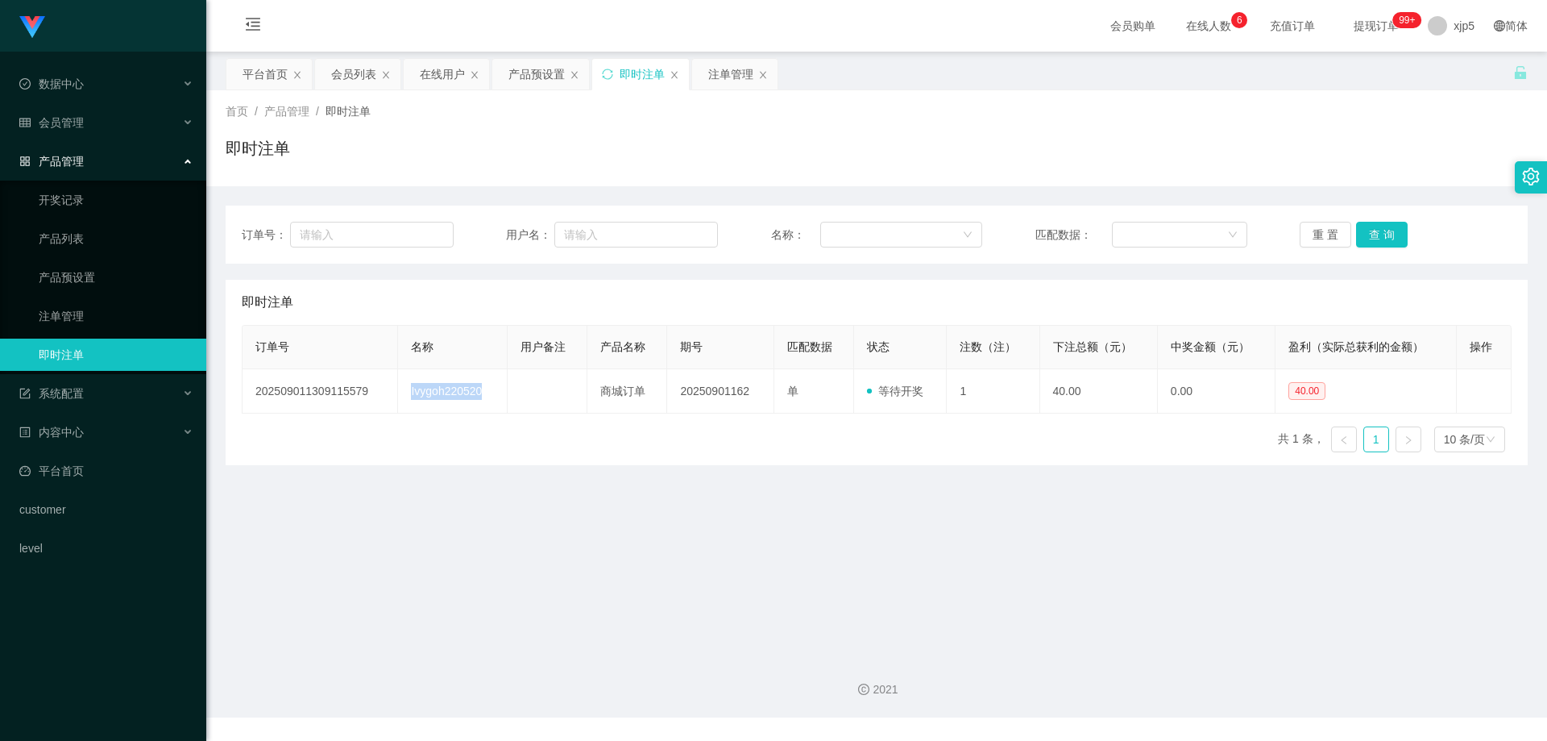
drag, startPoint x: 491, startPoint y: 395, endPoint x: 707, endPoint y: 364, distance: 218.9
click at [403, 397] on td "Ivygoh220520" at bounding box center [452, 391] width 109 height 44
copy td "Ivygoh220520"
drag, startPoint x: 72, startPoint y: 135, endPoint x: 78, endPoint y: 176, distance: 41.6
click at [71, 134] on div "会员管理" at bounding box center [103, 122] width 206 height 32
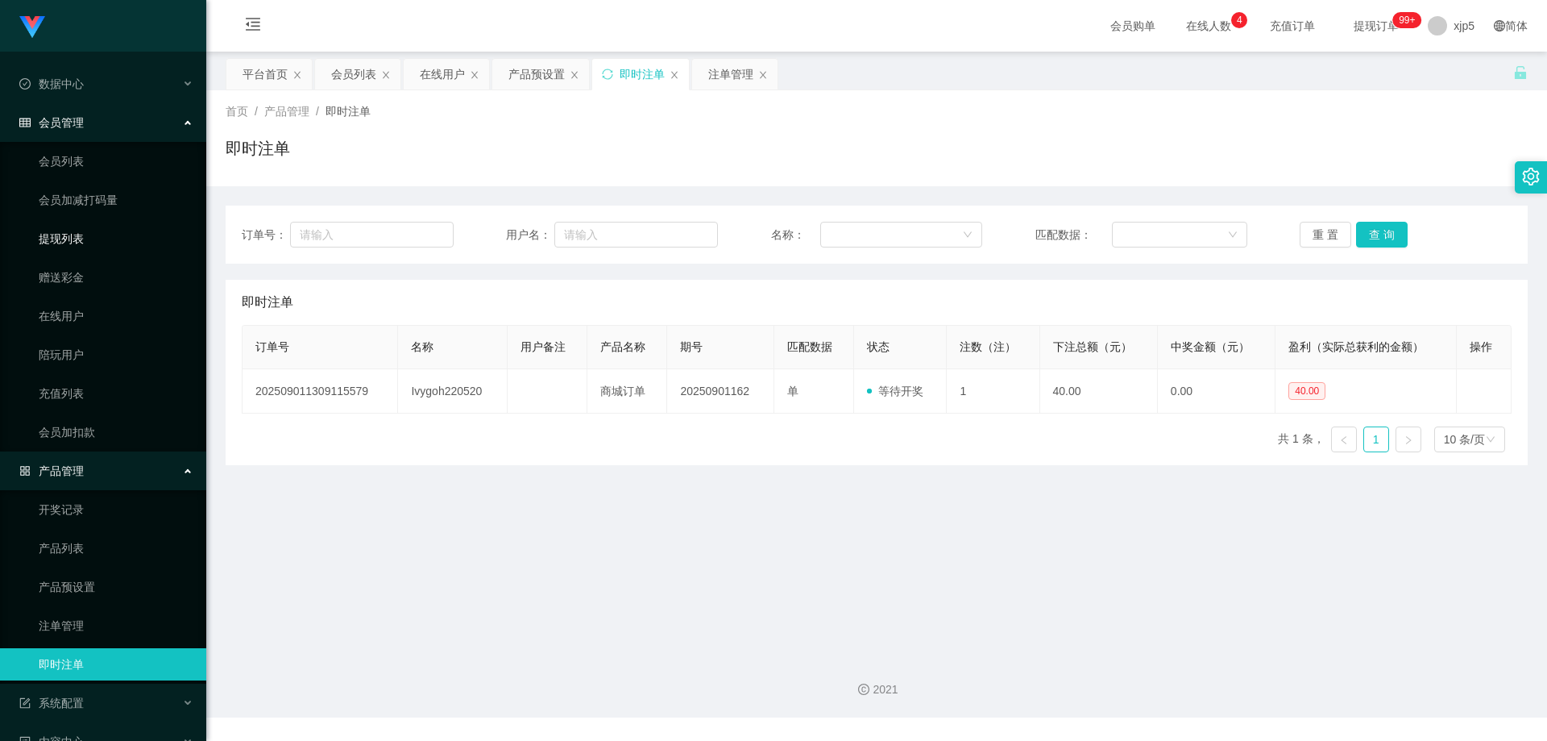
click at [79, 234] on link "提现列表" at bounding box center [116, 238] width 155 height 32
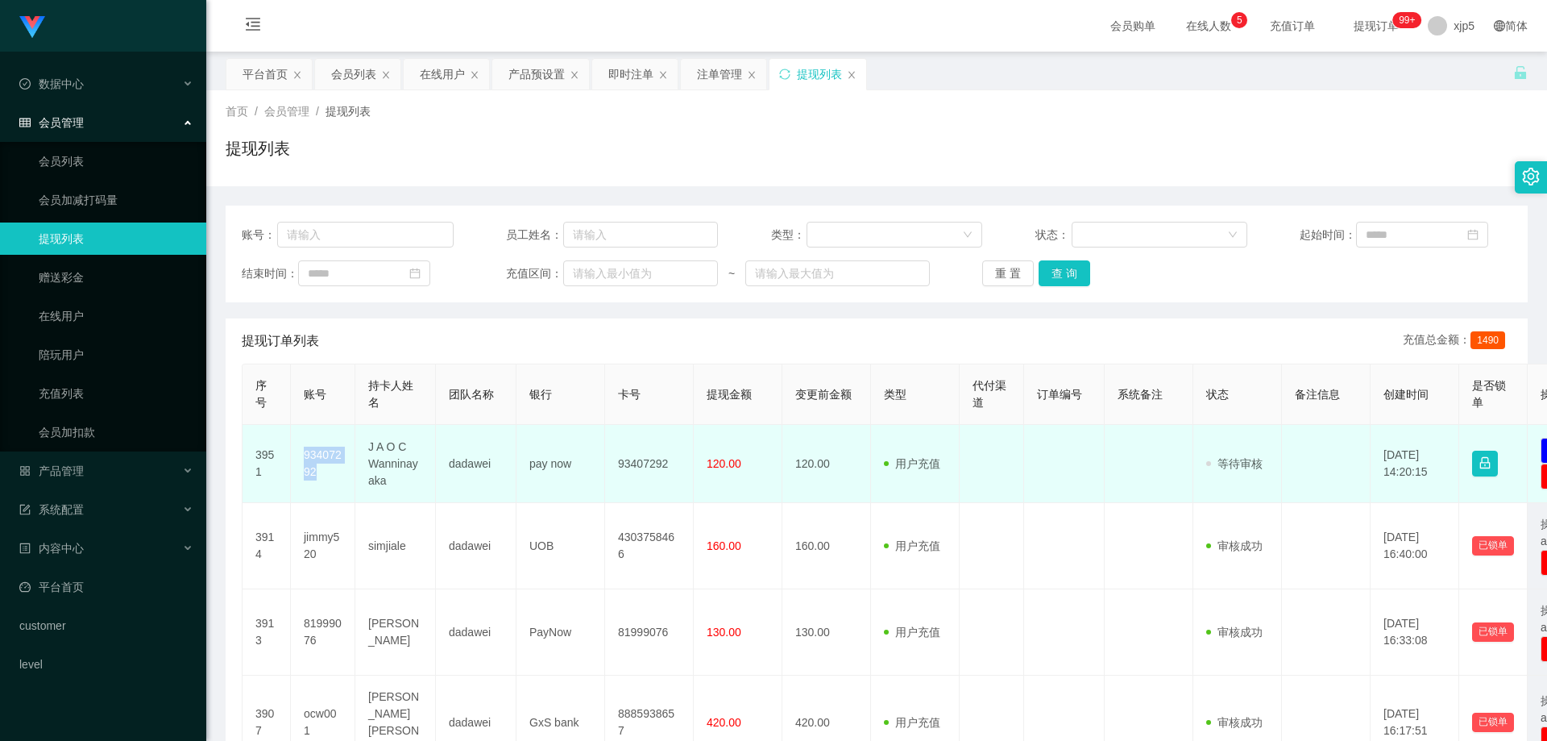
drag, startPoint x: 326, startPoint y: 472, endPoint x: 299, endPoint y: 458, distance: 31.0
click at [299, 458] on td "93407292" at bounding box center [323, 464] width 64 height 78
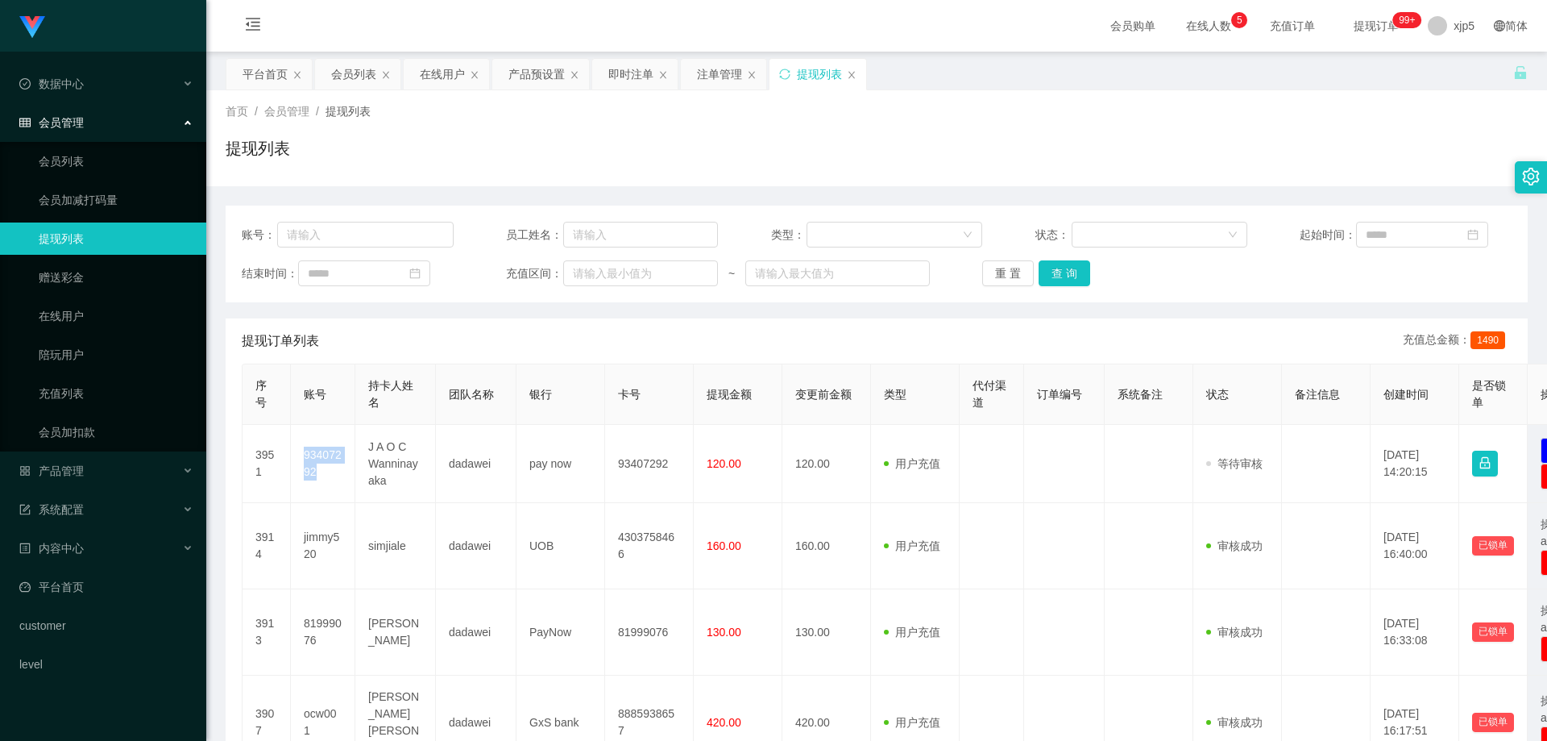
copy td "93407292"
click at [97, 153] on link "会员列表" at bounding box center [116, 161] width 155 height 32
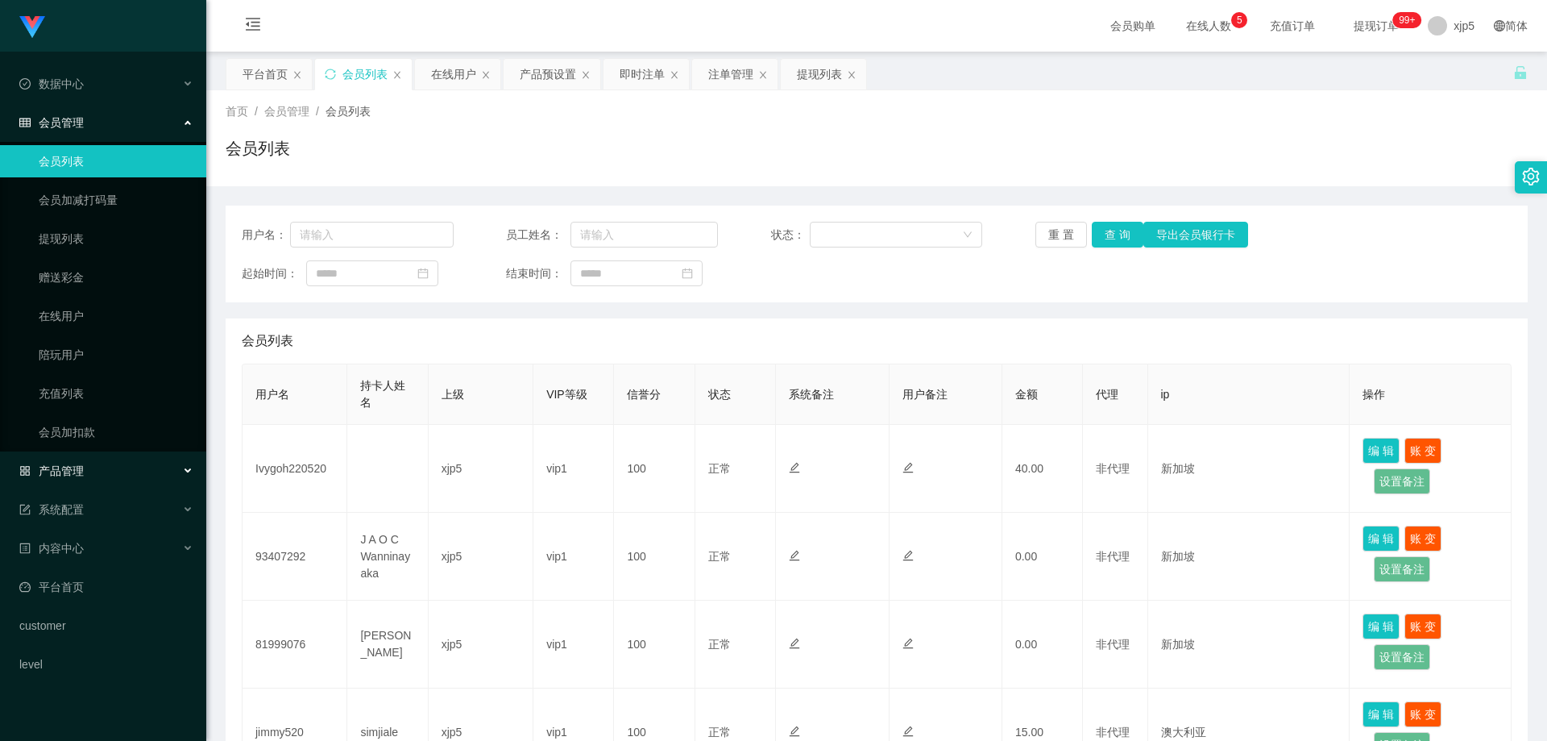
click at [108, 481] on div "产品管理" at bounding box center [103, 470] width 206 height 32
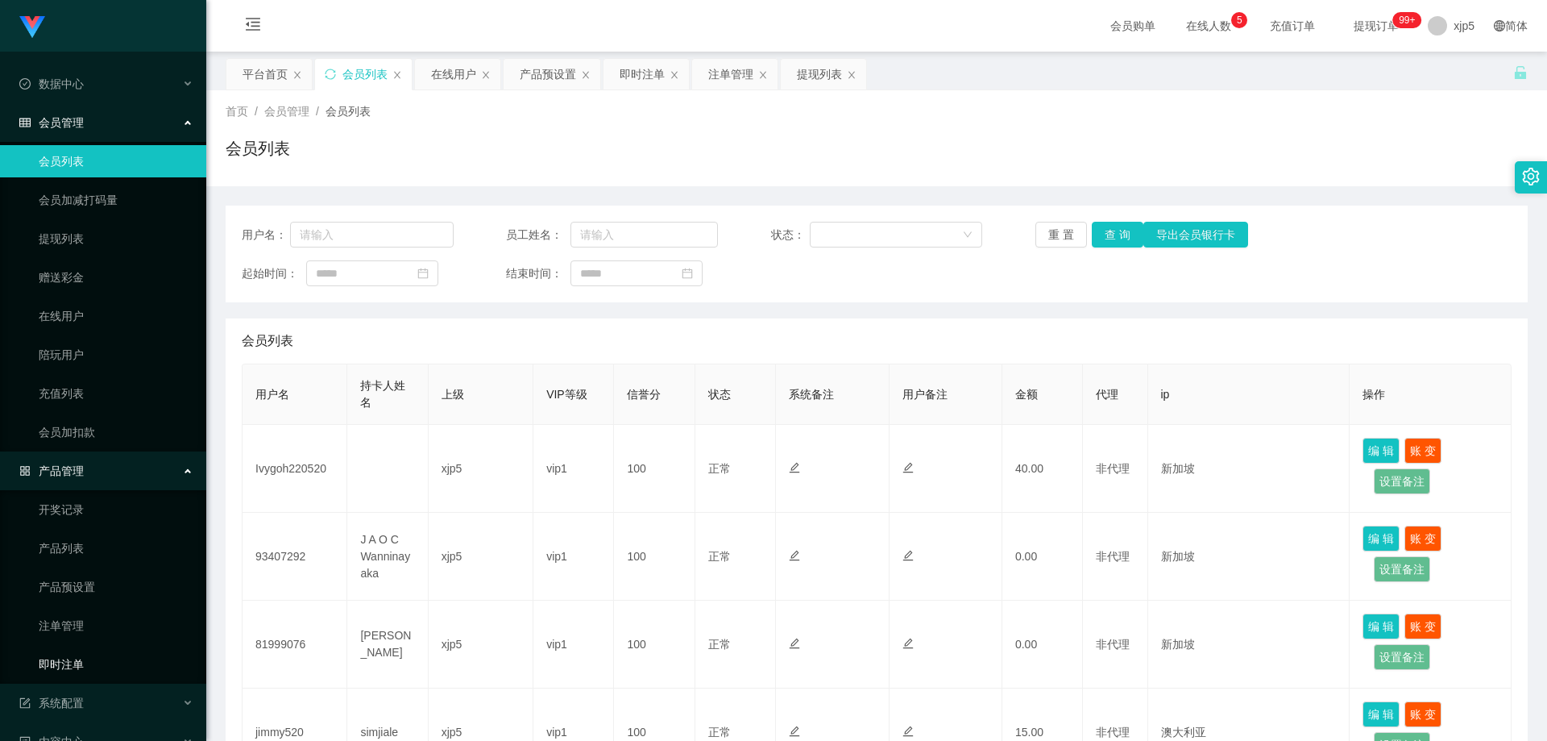
click at [94, 660] on link "即时注单" at bounding box center [116, 664] width 155 height 32
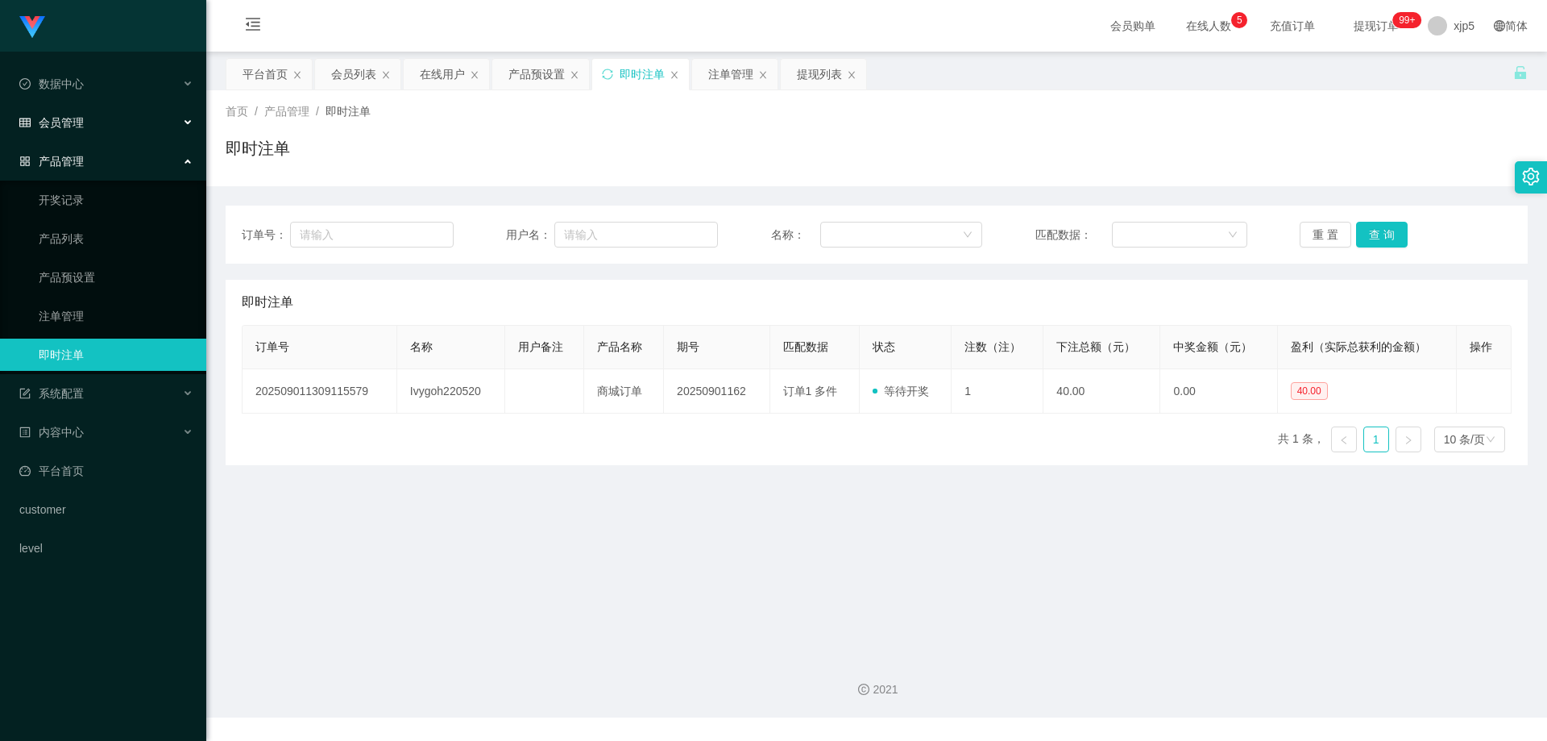
click at [93, 127] on div "会员管理" at bounding box center [103, 122] width 206 height 32
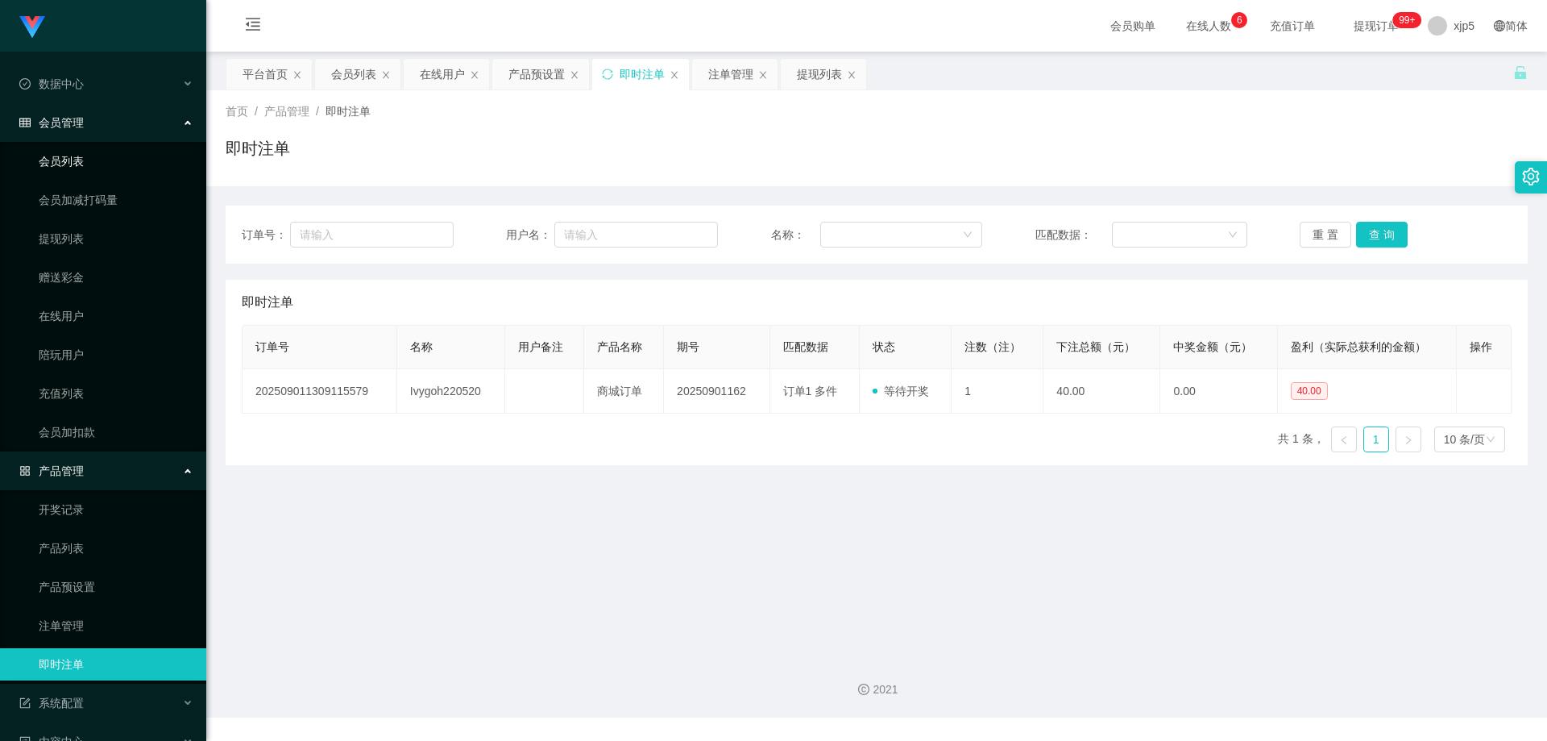
click at [81, 166] on link "会员列表" at bounding box center [116, 161] width 155 height 32
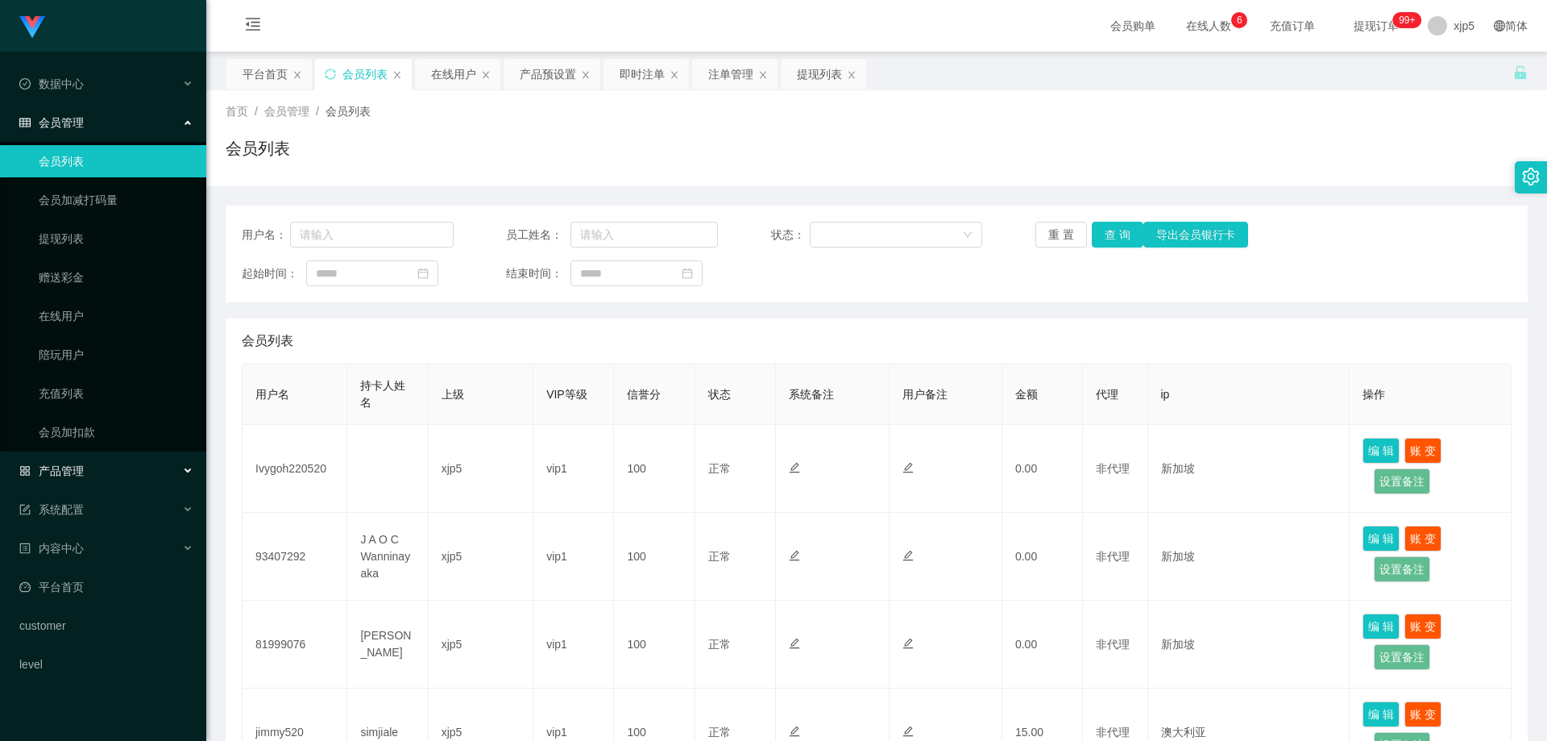
click at [91, 477] on div "产品管理" at bounding box center [103, 470] width 206 height 32
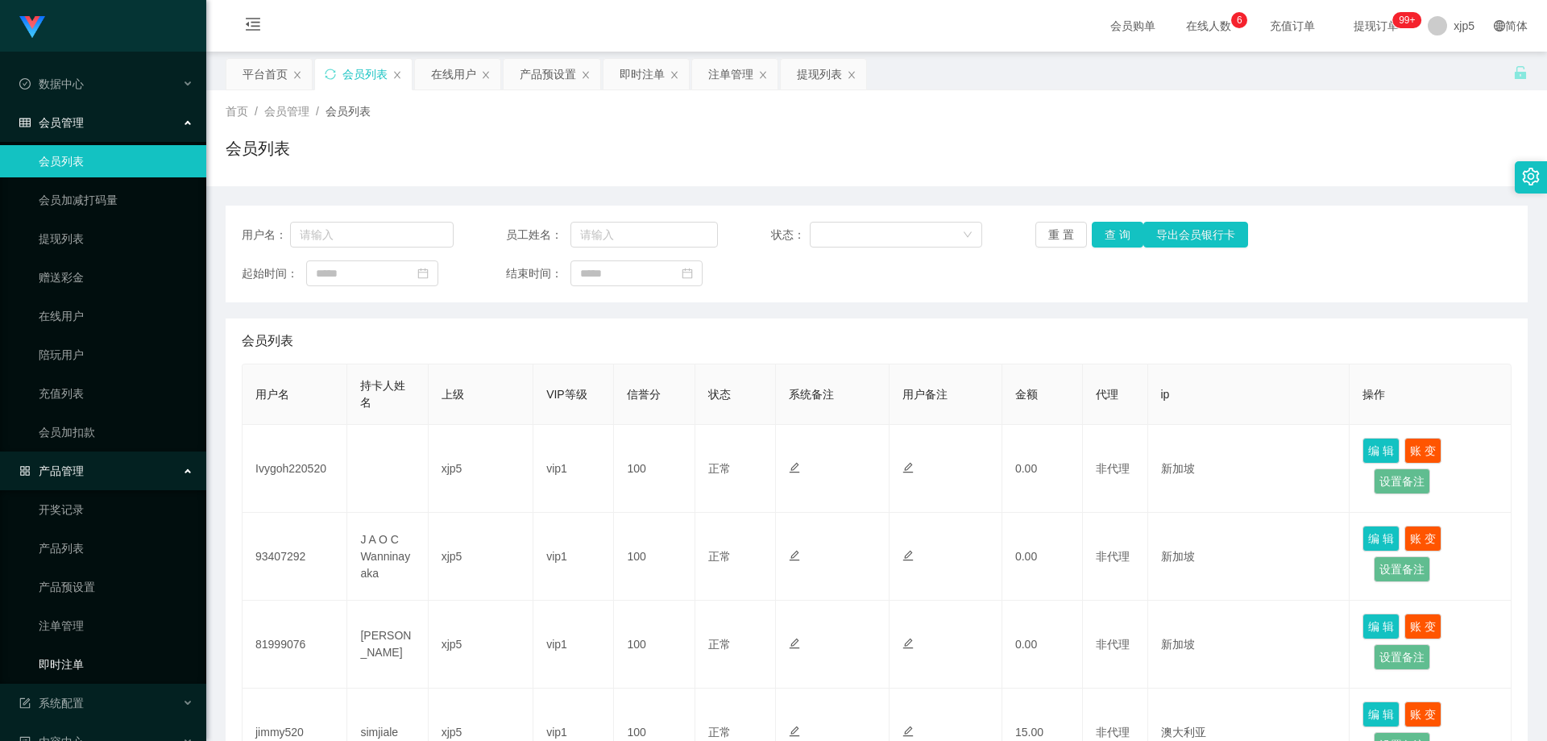
click at [91, 666] on link "即时注单" at bounding box center [116, 664] width 155 height 32
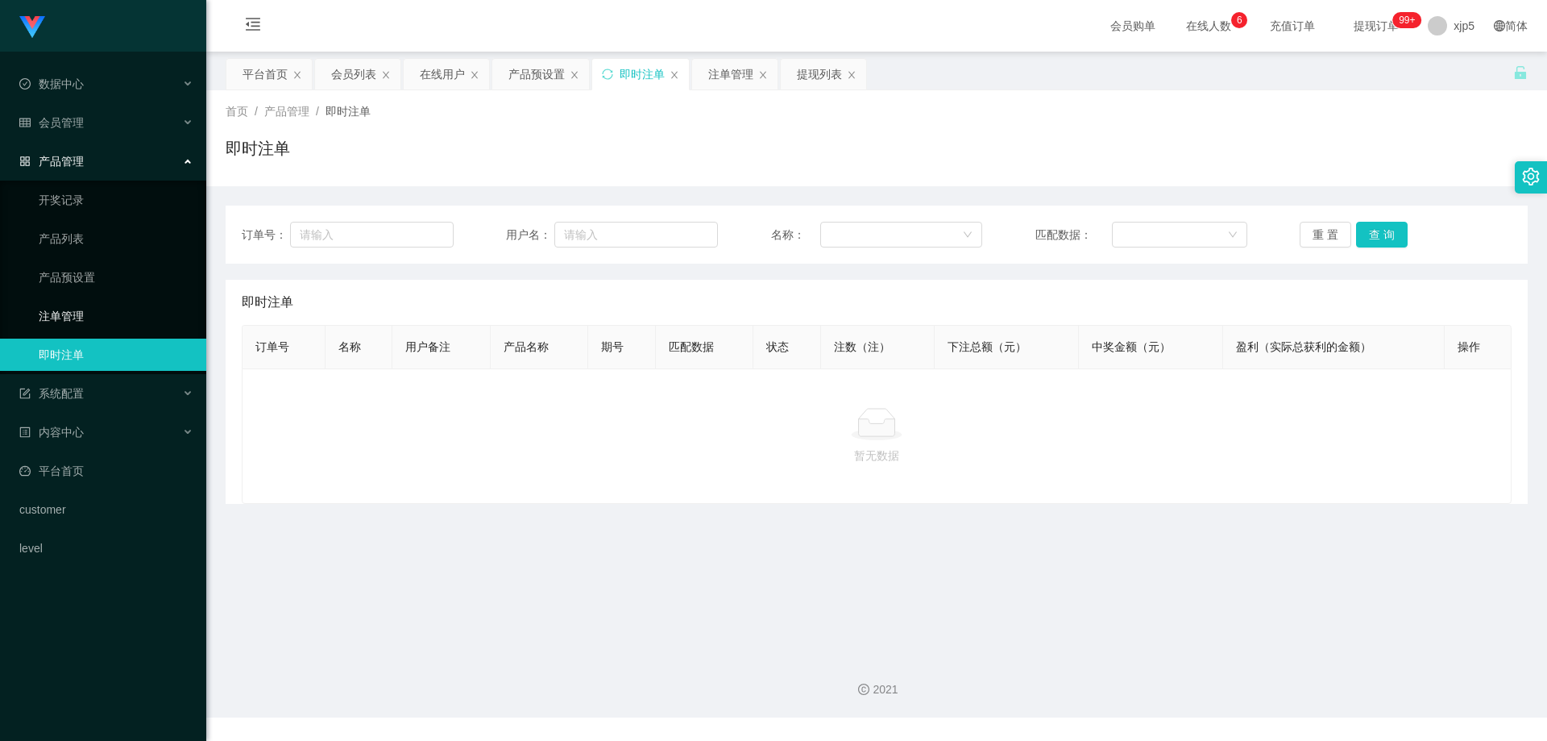
click at [89, 323] on link "注单管理" at bounding box center [116, 316] width 155 height 32
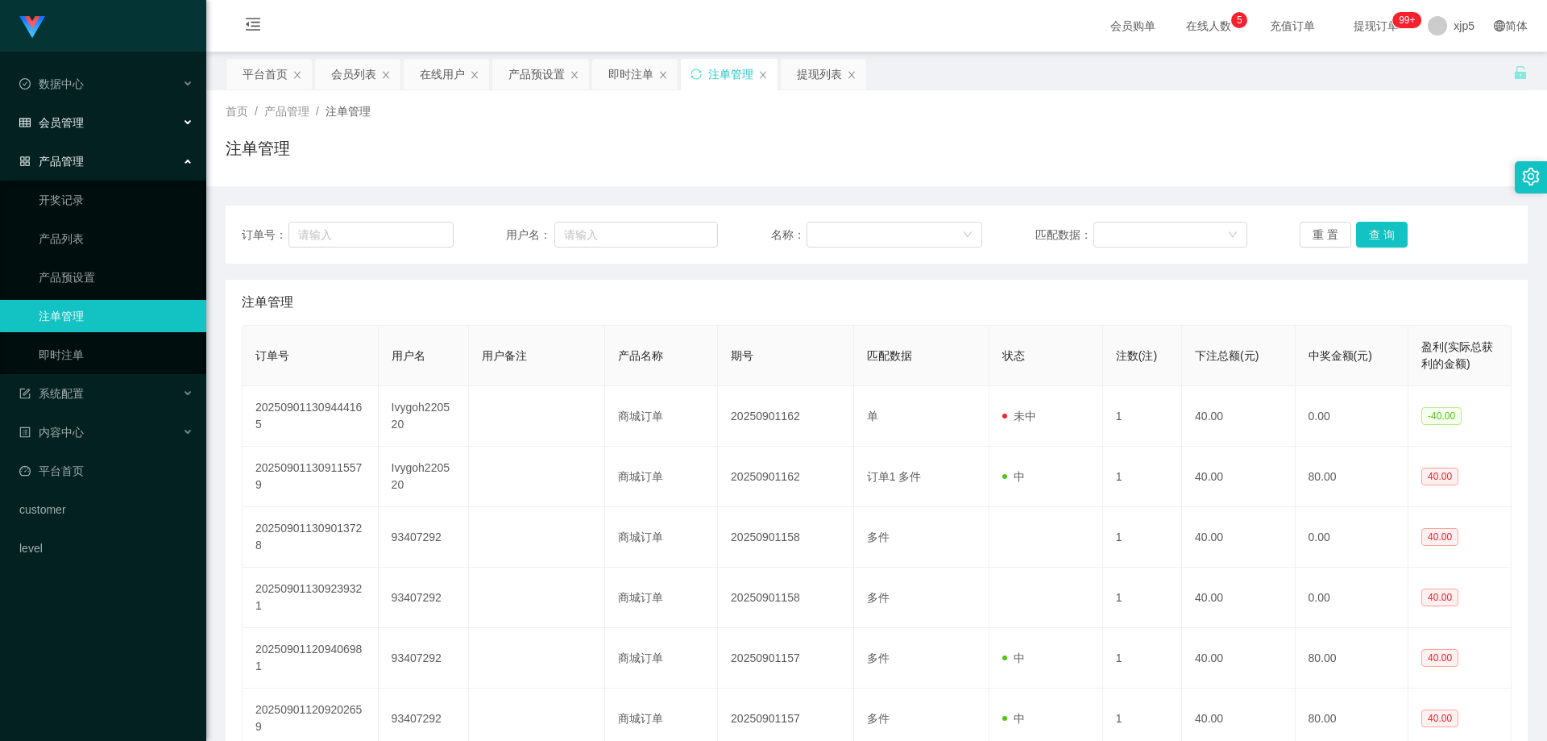
drag, startPoint x: 78, startPoint y: 127, endPoint x: 88, endPoint y: 137, distance: 14.3
click at [78, 127] on span "会员管理" at bounding box center [51, 122] width 64 height 13
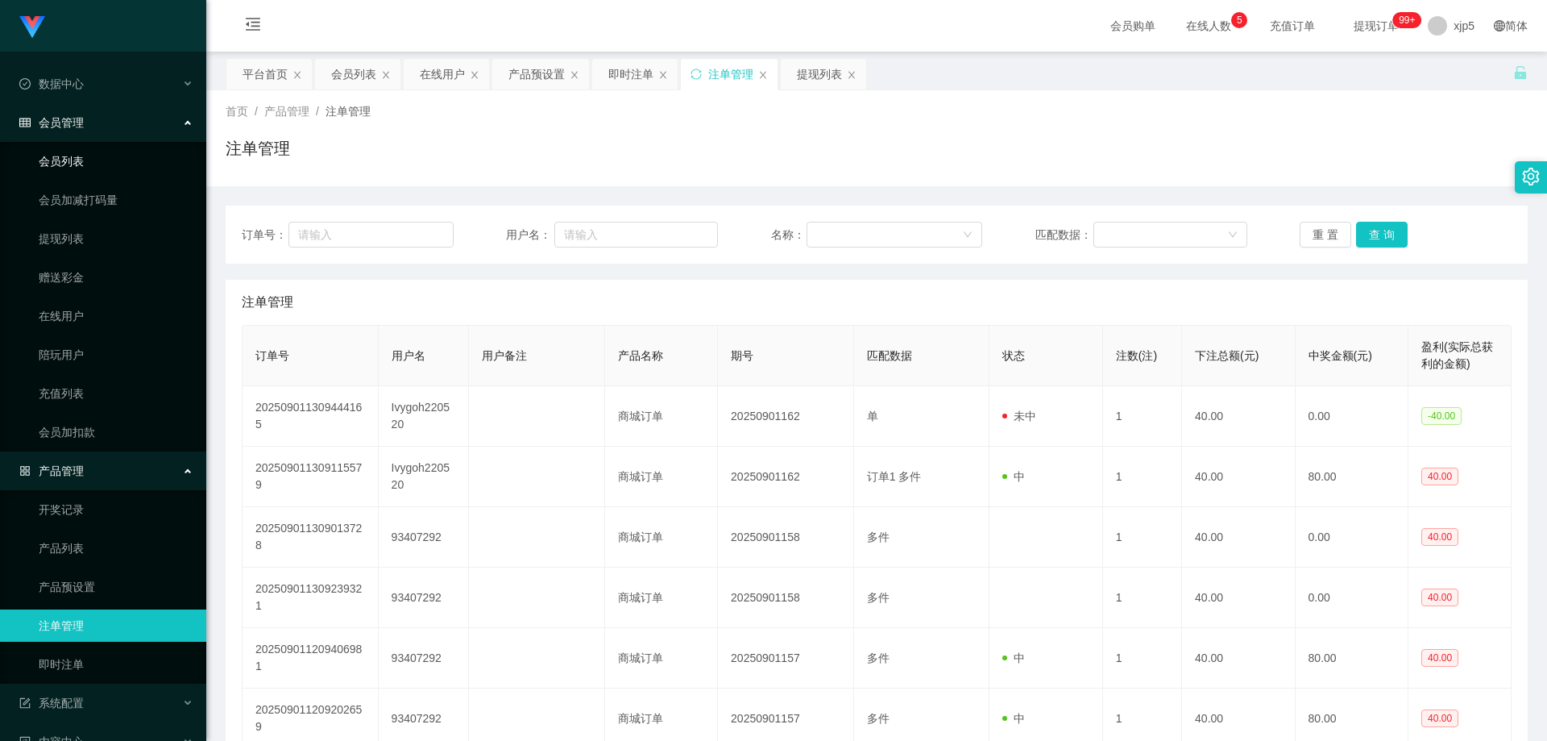
click at [82, 172] on link "会员列表" at bounding box center [116, 161] width 155 height 32
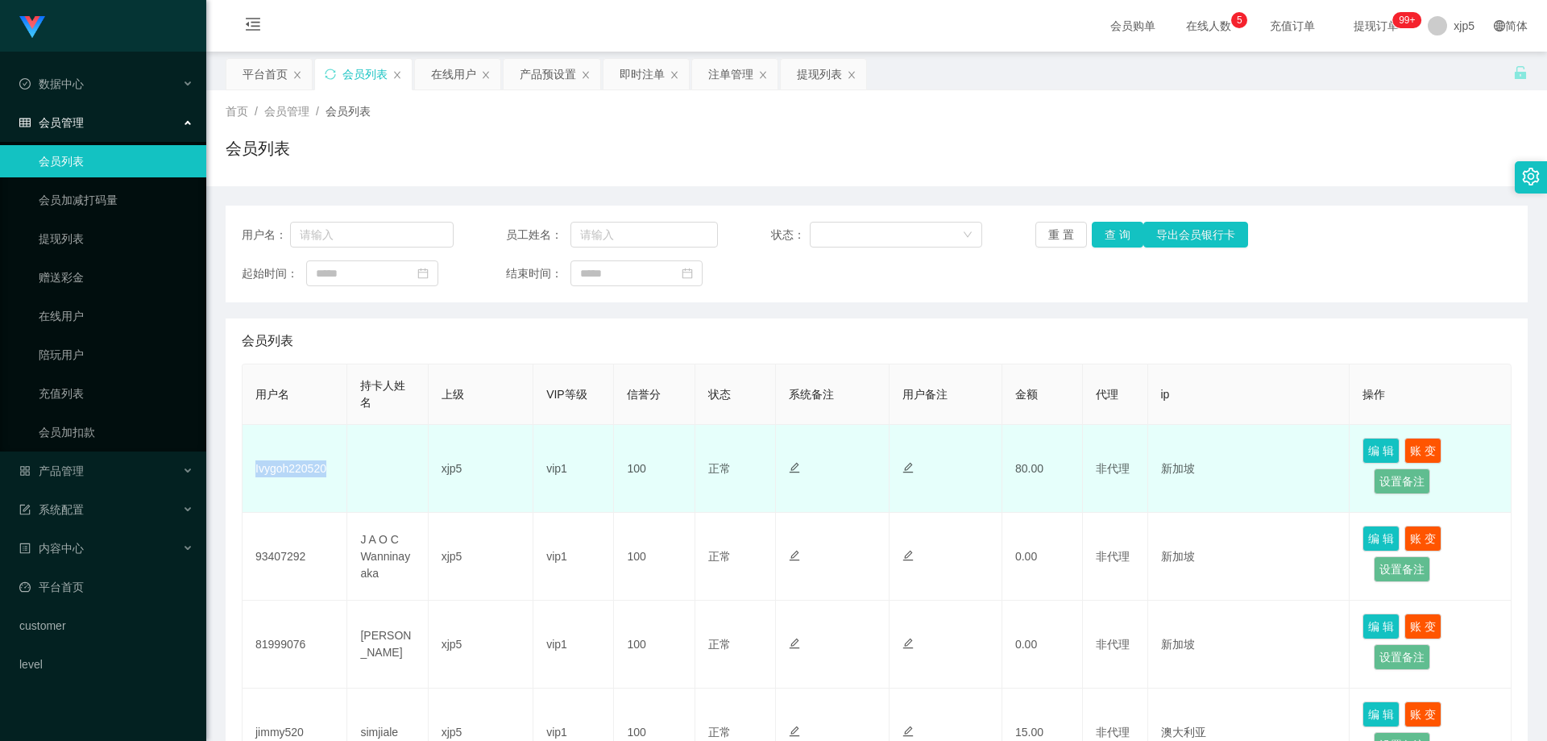
drag, startPoint x: 337, startPoint y: 473, endPoint x: 263, endPoint y: 463, distance: 74.1
click at [251, 462] on td "Ivygoh220520" at bounding box center [295, 469] width 105 height 88
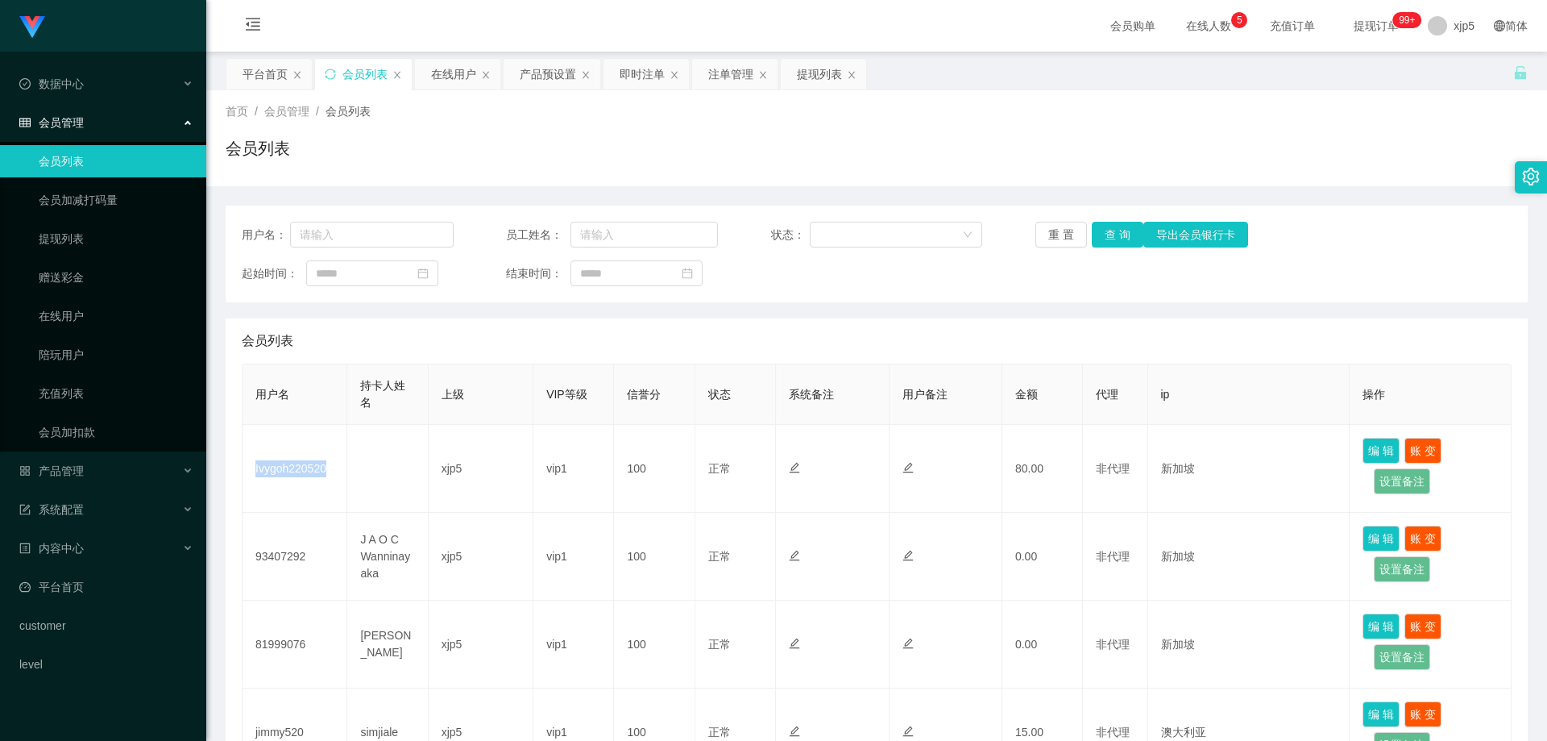
copy td "Ivygoh220520"
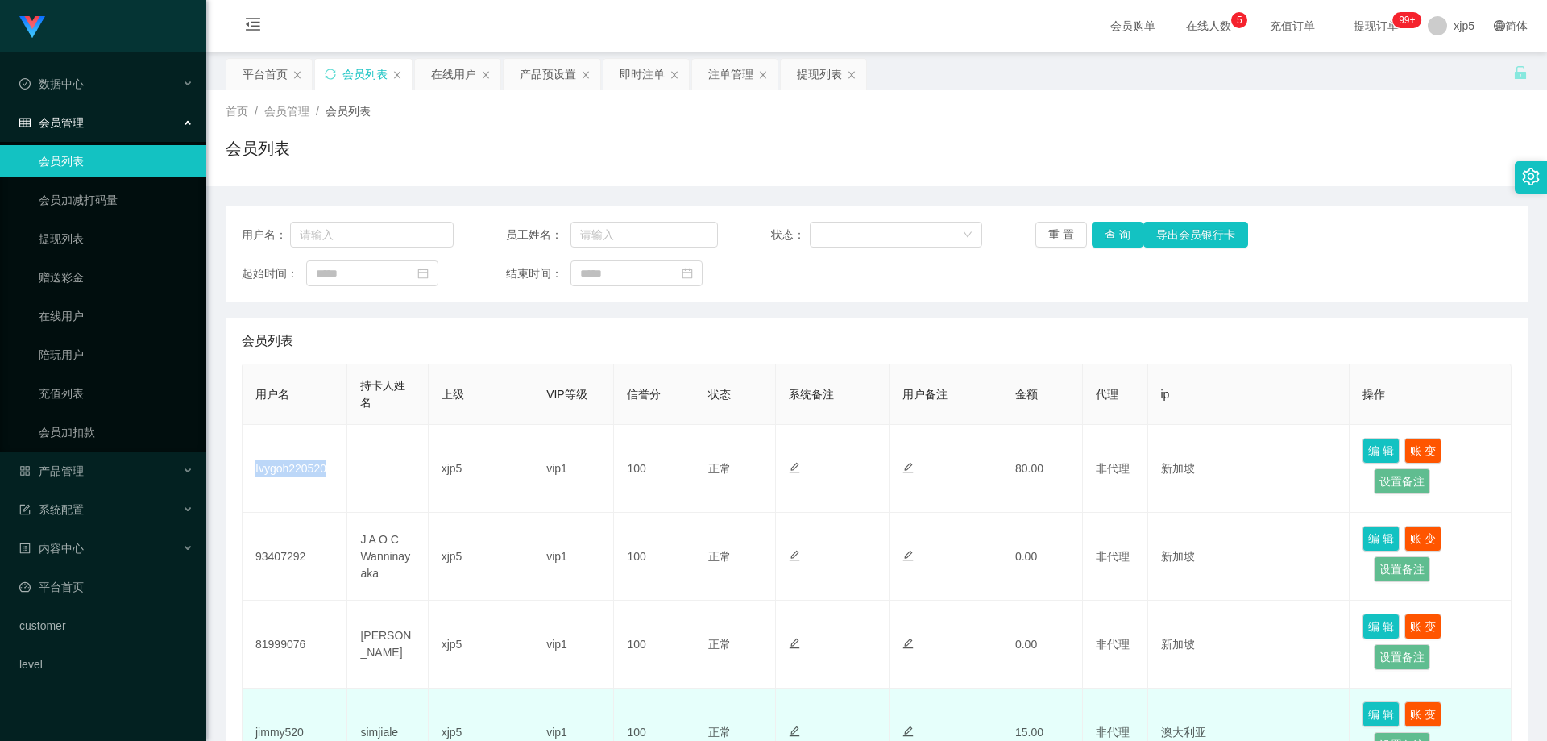
scroll to position [648, 0]
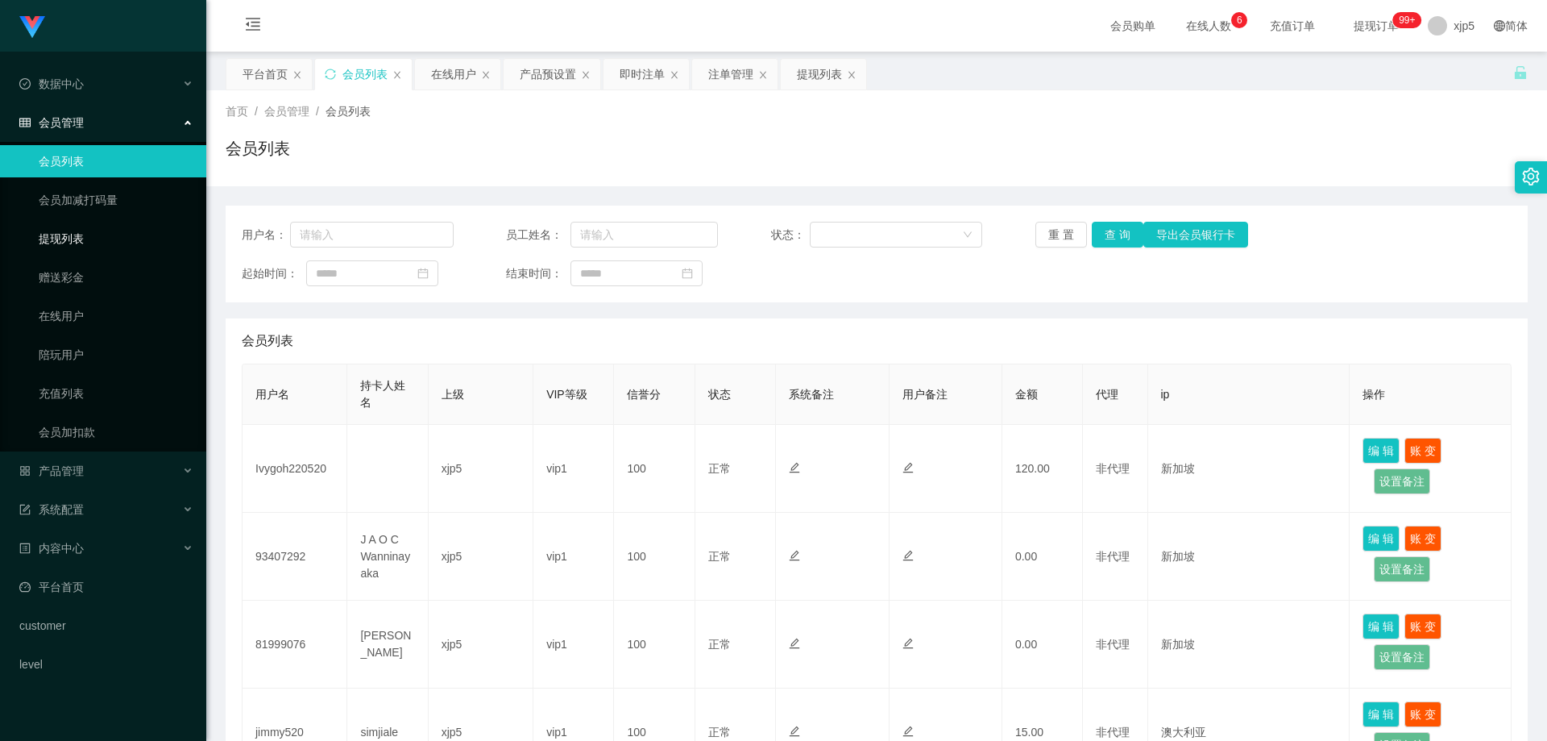
click at [101, 239] on link "提现列表" at bounding box center [116, 238] width 155 height 32
